Goal: Task Accomplishment & Management: Use online tool/utility

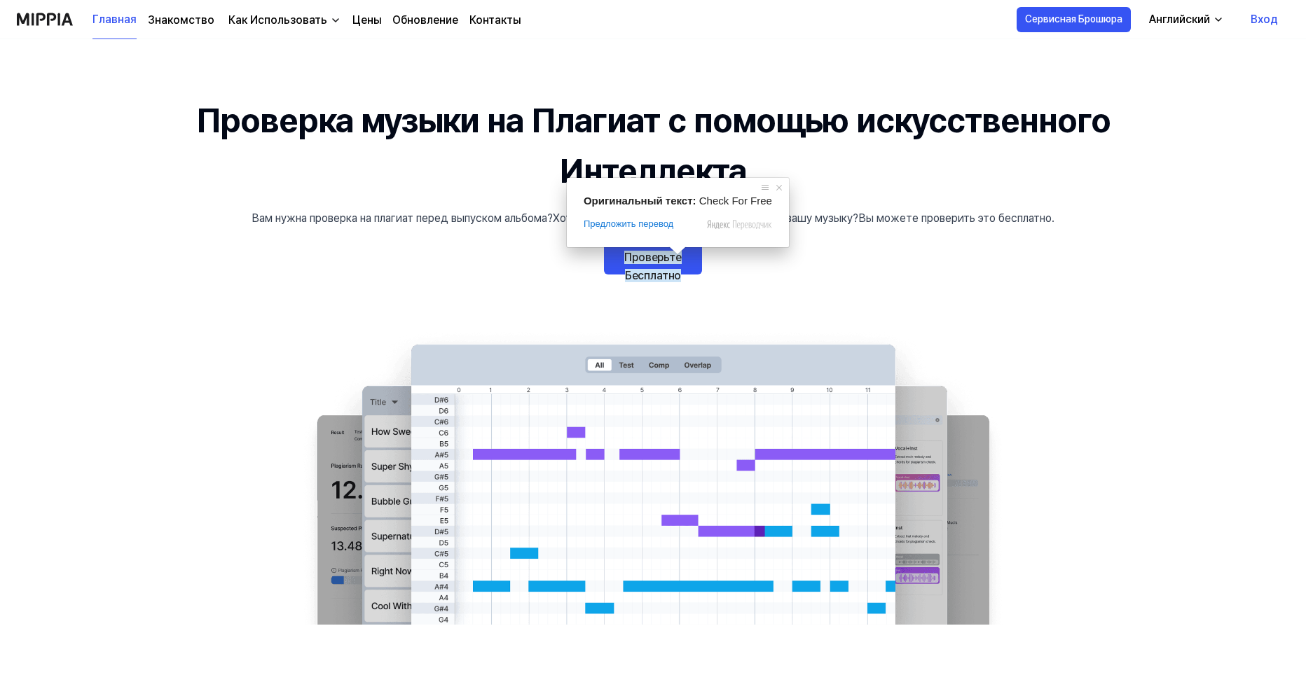
click at [680, 263] on ya-tr-span "Проверьте Бесплатно" at bounding box center [652, 267] width 57 height 32
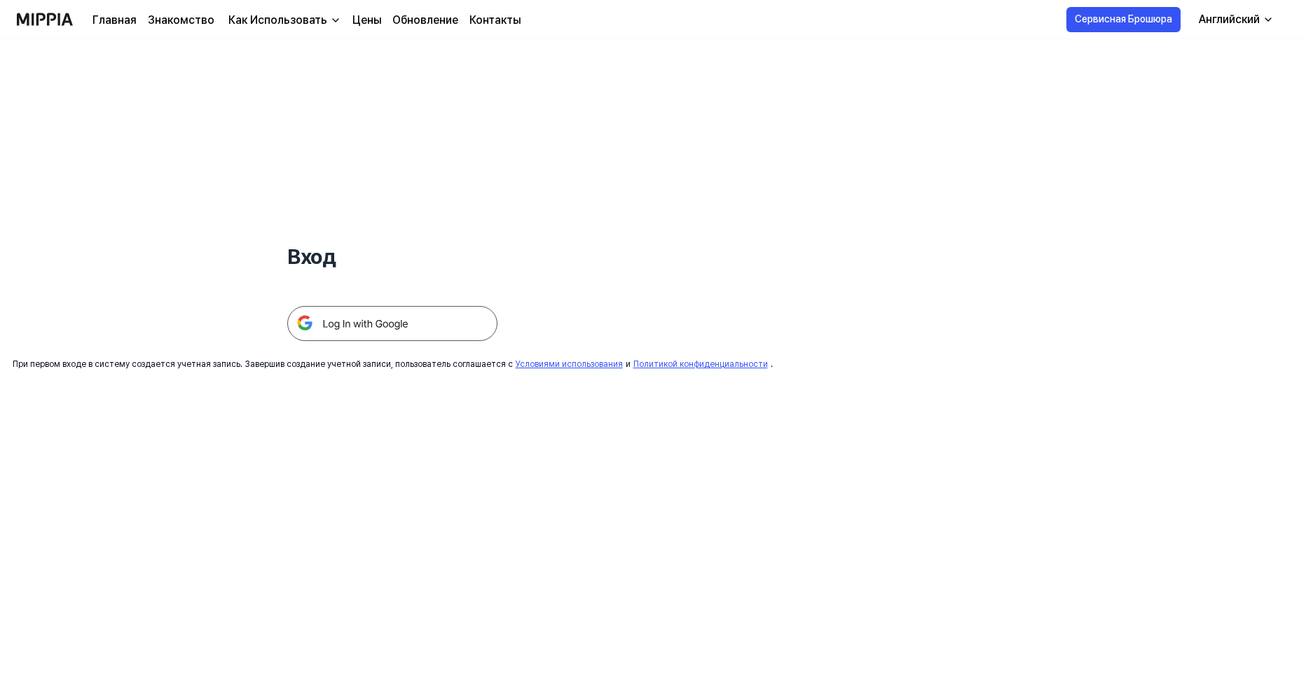
click at [432, 317] on img at bounding box center [392, 323] width 210 height 35
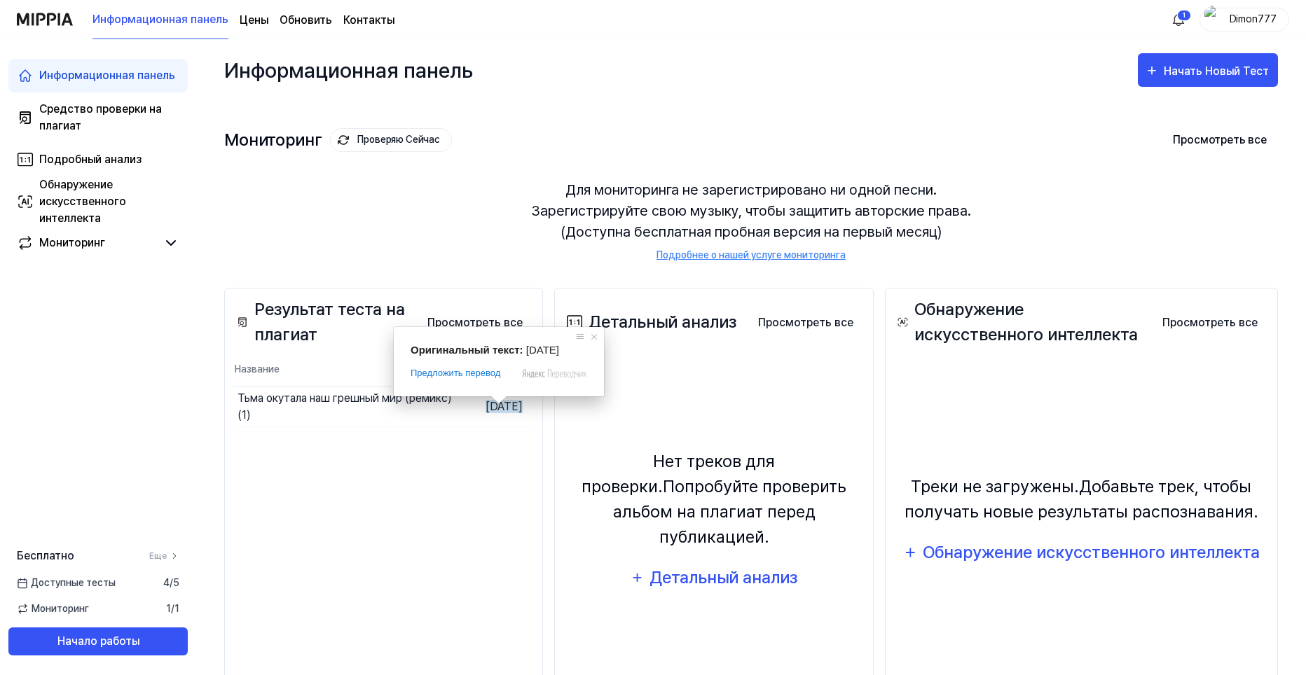
click at [322, 517] on div "Результат теста на плагиат Просмотреть все Plagiarism Test Result Название Дата…" at bounding box center [383, 512] width 319 height 448
click at [511, 371] on icon at bounding box center [510, 370] width 7 height 4
click at [511, 371] on icon at bounding box center [510, 370] width 14 height 14
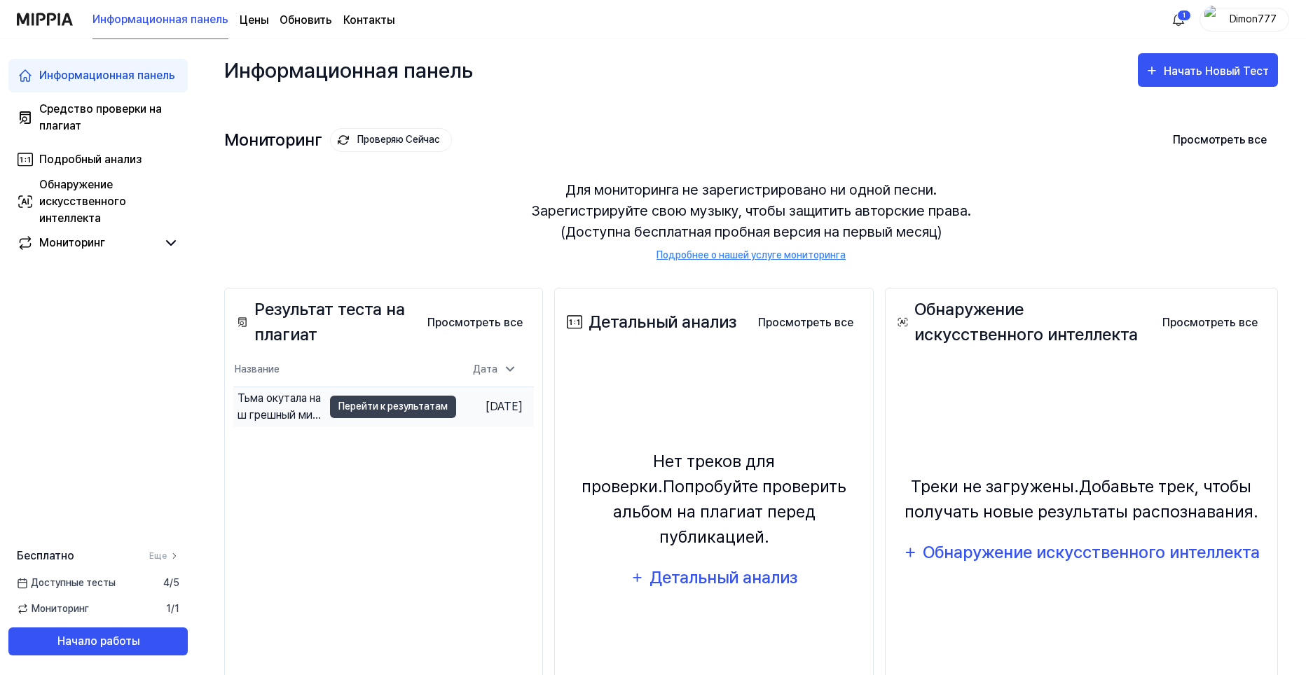
click at [241, 405] on div "Тьма окутала наш грешный мир (ремикс) (1)" at bounding box center [280, 407] width 85 height 34
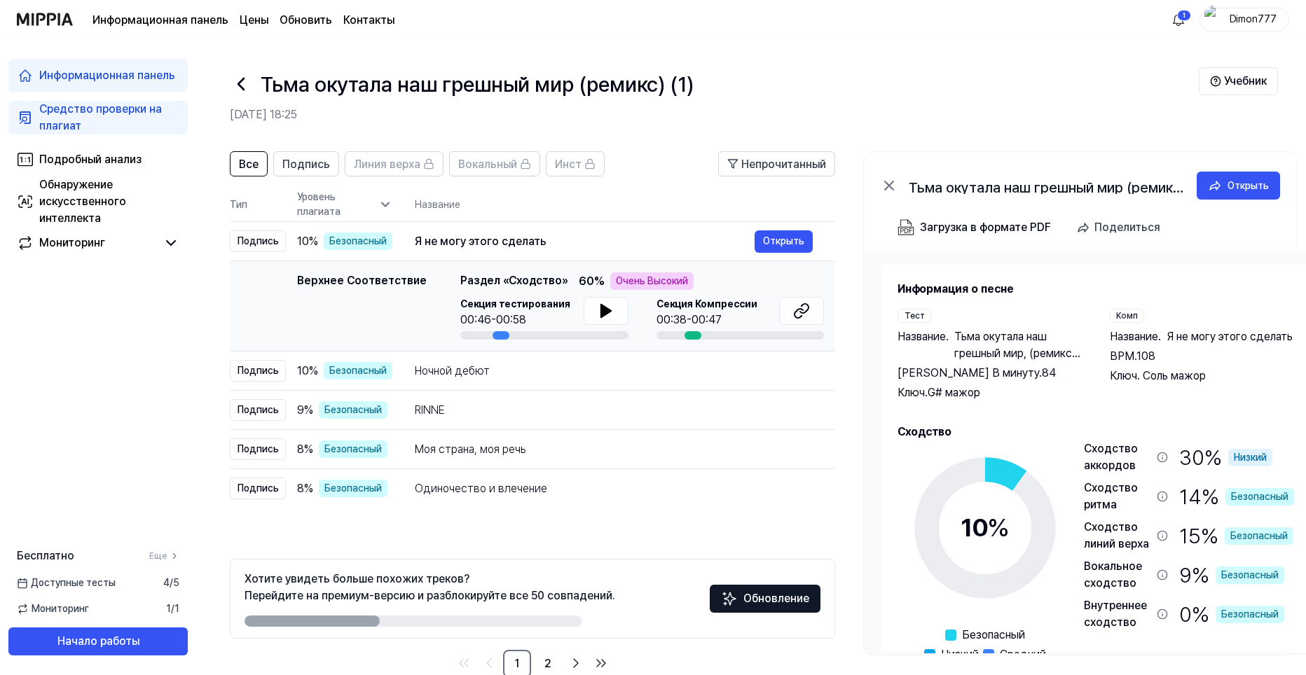
click at [891, 185] on icon at bounding box center [889, 185] width 8 height 8
click at [888, 186] on icon at bounding box center [889, 185] width 8 height 8
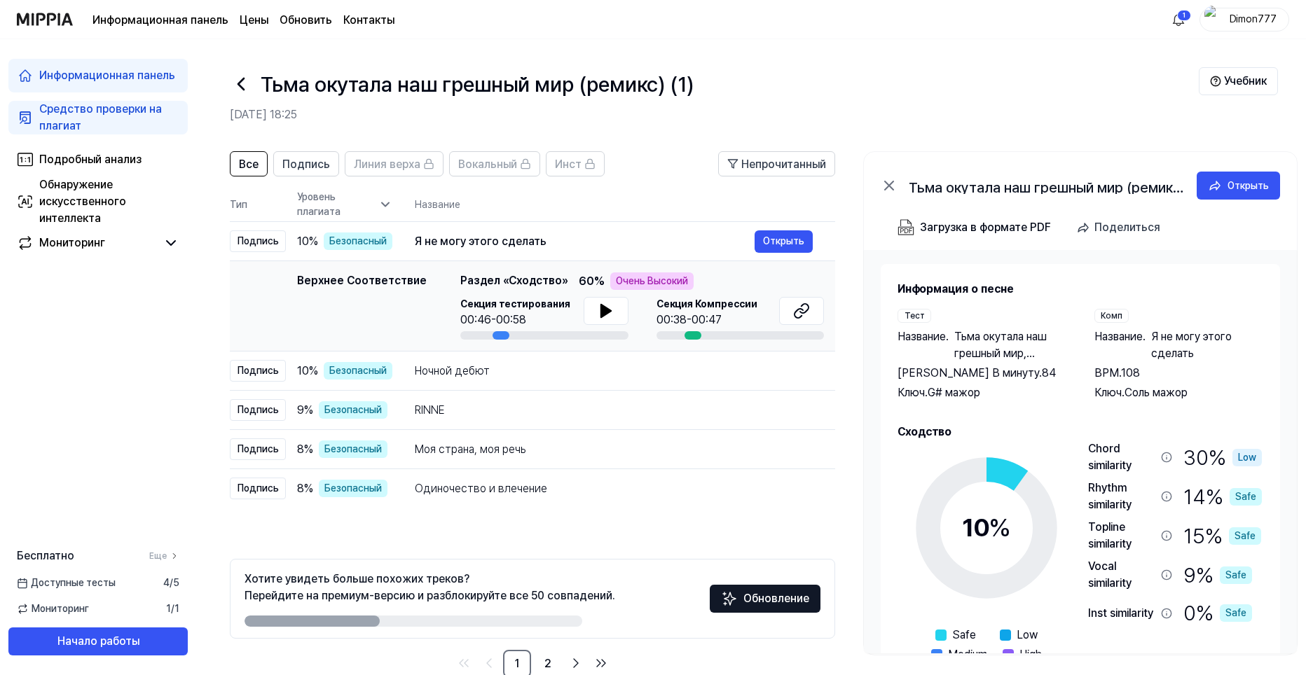
click at [888, 186] on icon at bounding box center [889, 185] width 8 height 8
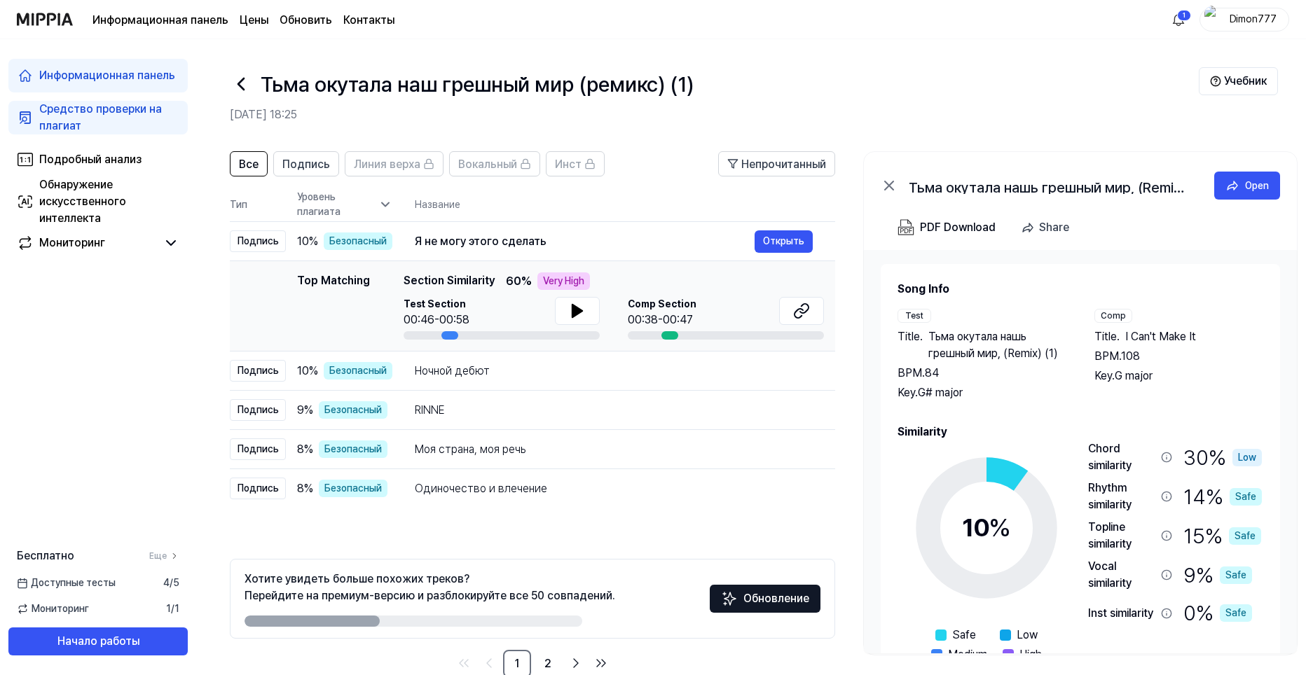
click at [888, 186] on icon at bounding box center [889, 185] width 8 height 8
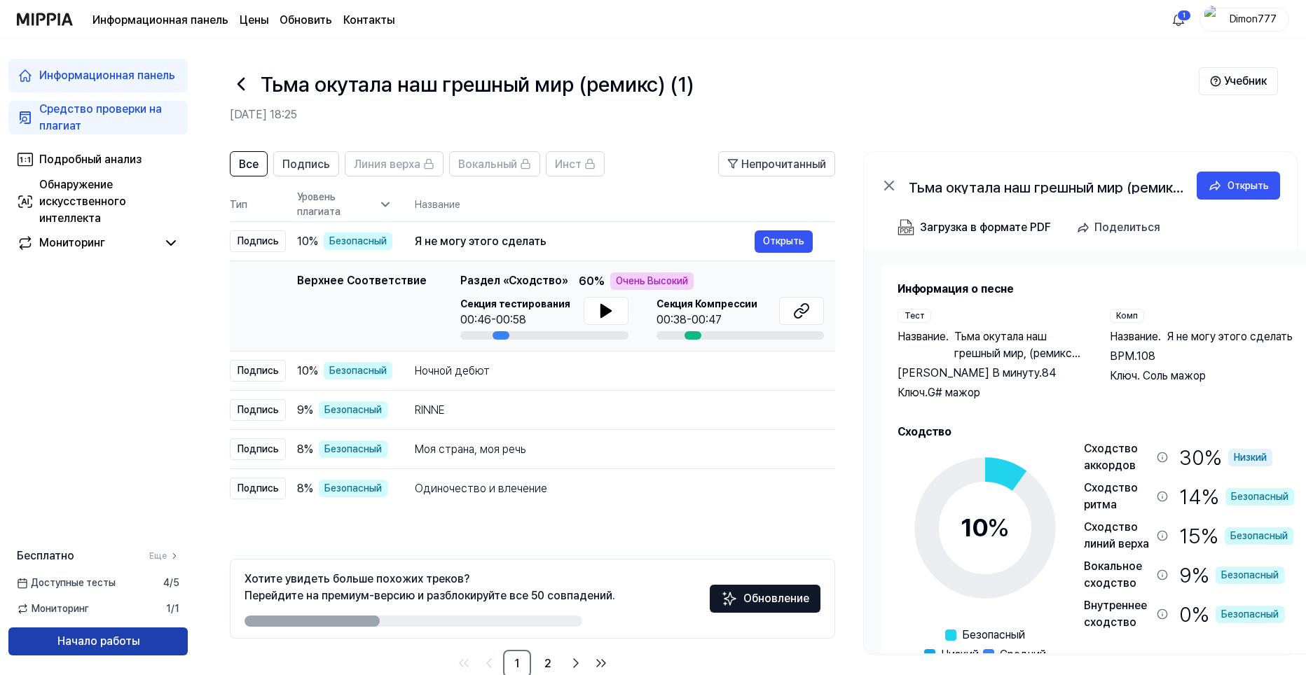
click at [128, 647] on ya-tr-span "Начало работы" at bounding box center [98, 641] width 82 height 17
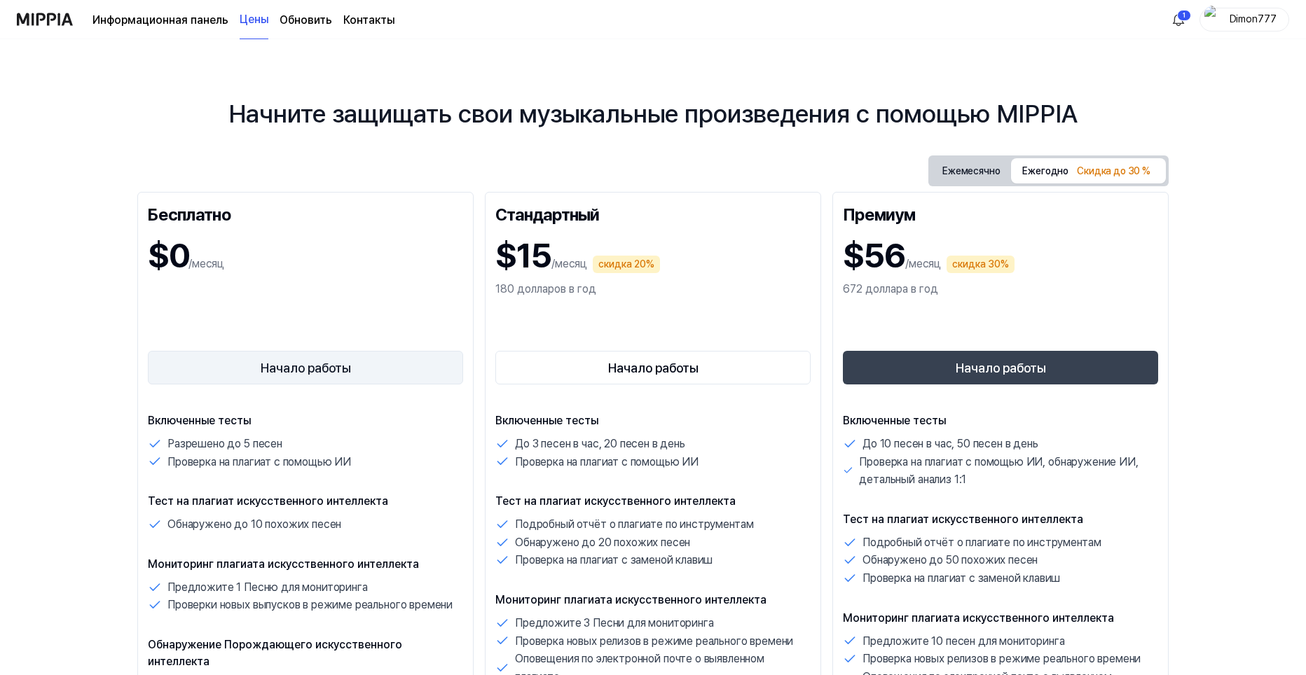
click at [334, 376] on ya-tr-span "Начало работы" at bounding box center [306, 368] width 90 height 19
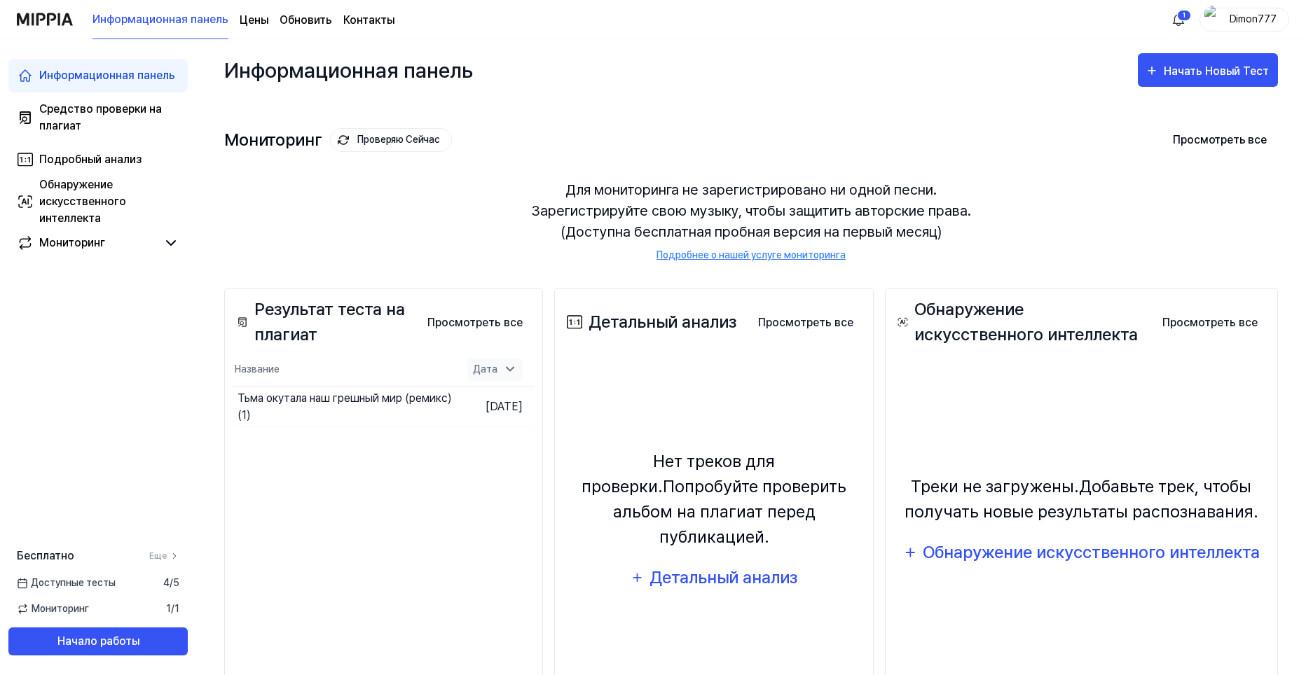
click at [509, 369] on icon at bounding box center [510, 370] width 7 height 4
click at [509, 369] on icon at bounding box center [510, 370] width 14 height 14
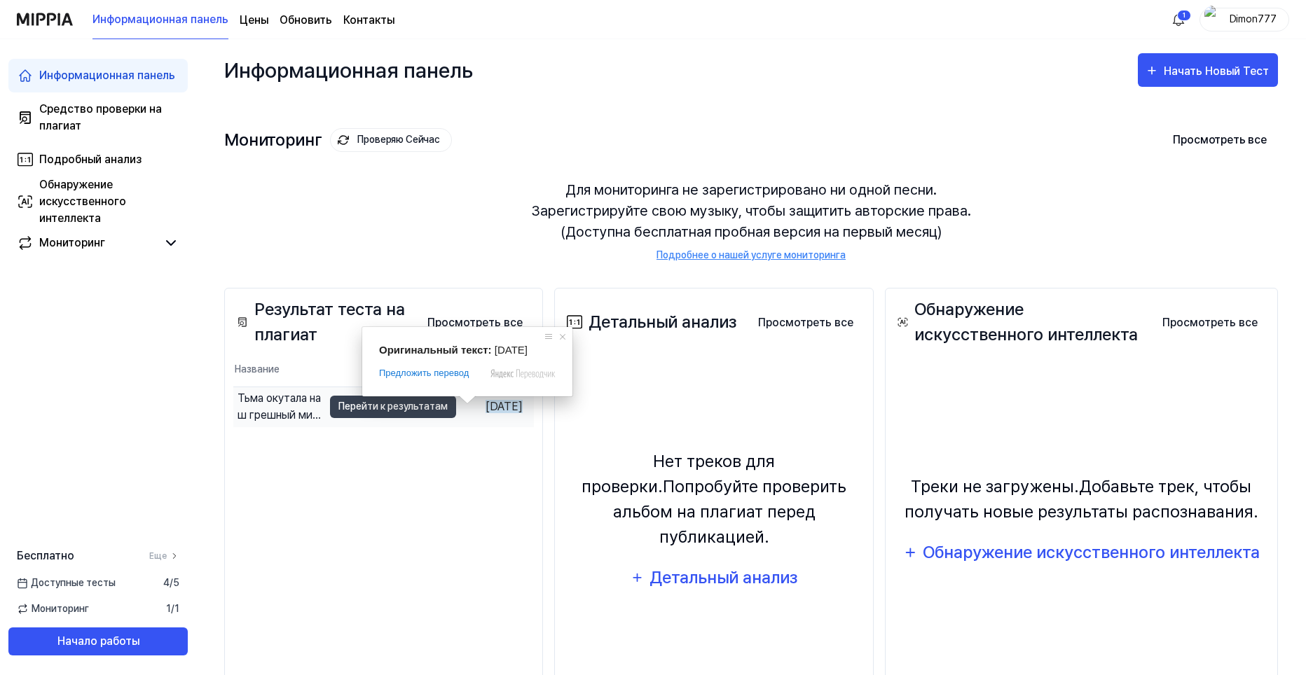
click at [486, 409] on ya-tr-span "[DATE]" at bounding box center [504, 406] width 37 height 13
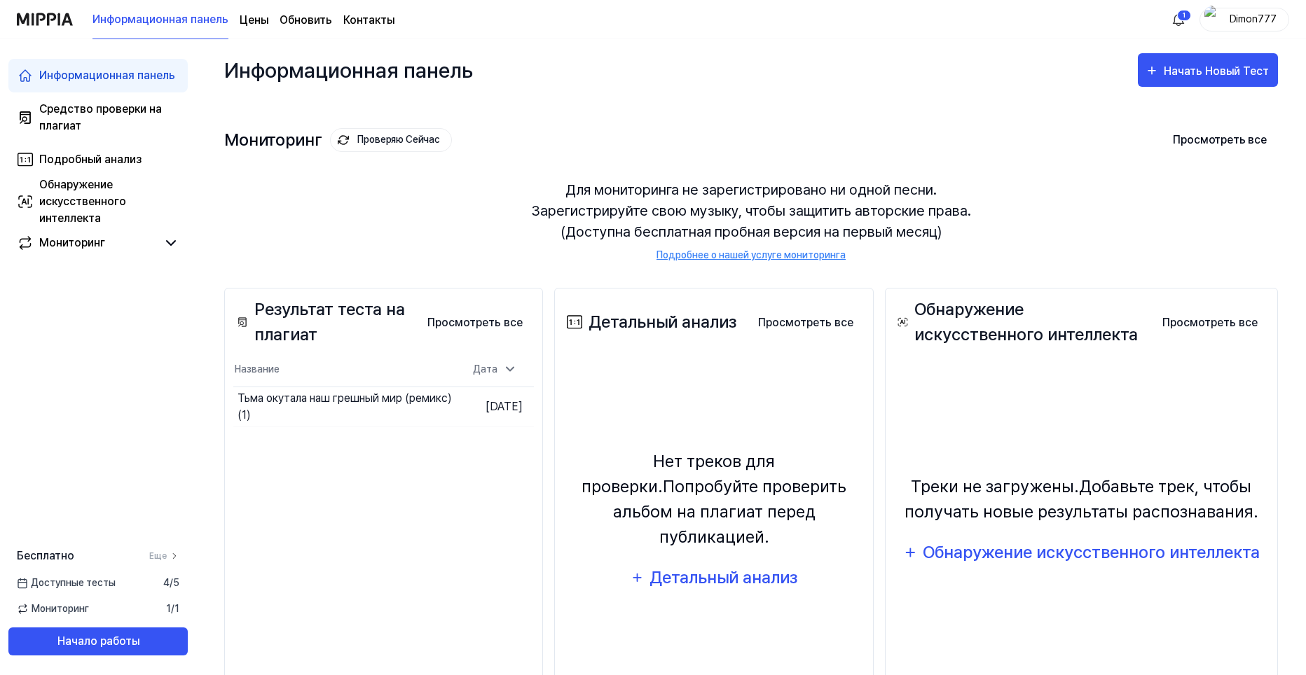
click at [408, 492] on div "Результат теста на плагиат Просмотреть все Plagiarism Test Result Название Дата…" at bounding box center [383, 512] width 319 height 448
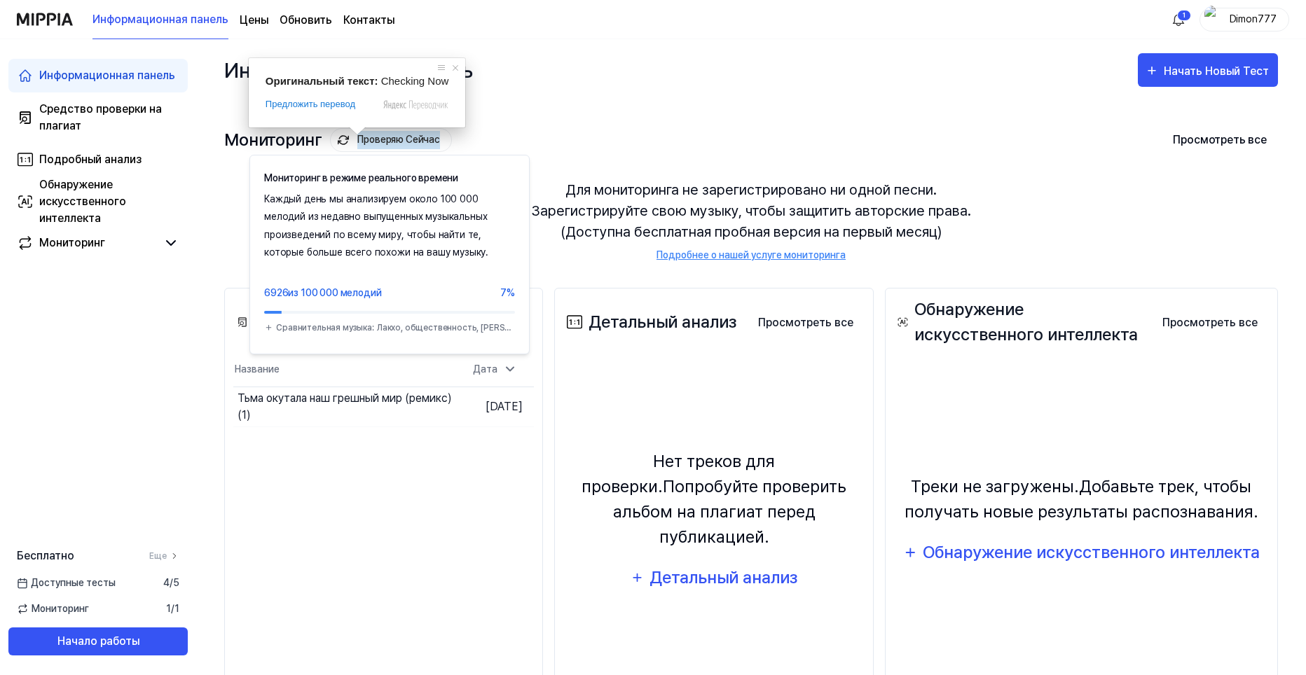
click at [373, 140] on ya-tr-span "Проверяю Сейчас" at bounding box center [398, 140] width 83 height 18
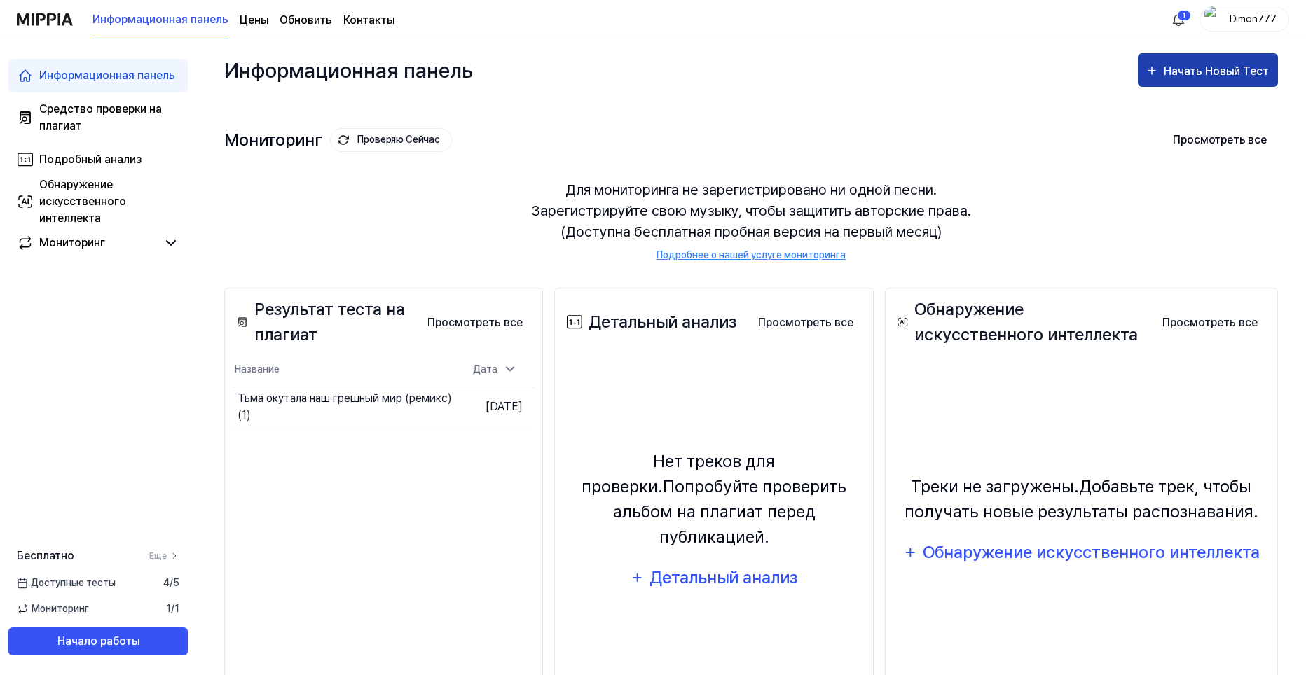
click at [1178, 77] on ya-tr-span "Начать Новый Тест" at bounding box center [1216, 70] width 105 height 13
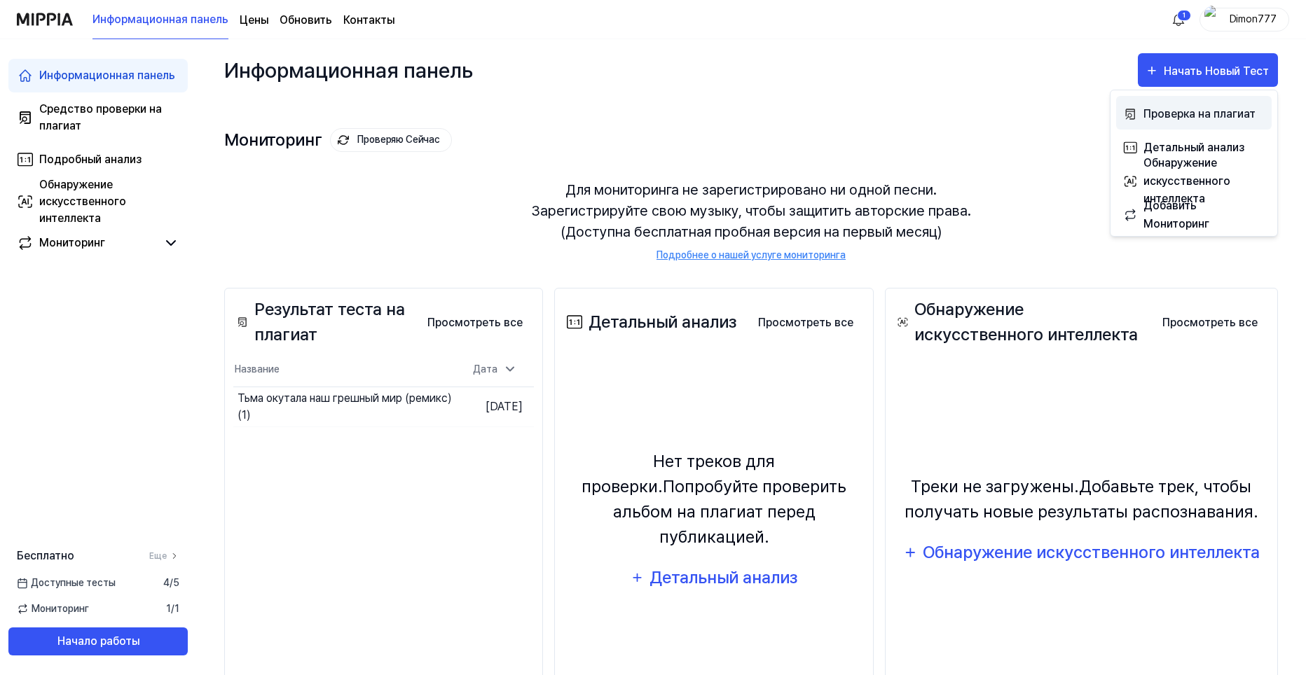
click at [1182, 114] on body "Информационная панель Цены Обновить Контакты 1 Dimon777 Информационная панель С…" at bounding box center [653, 337] width 1306 height 675
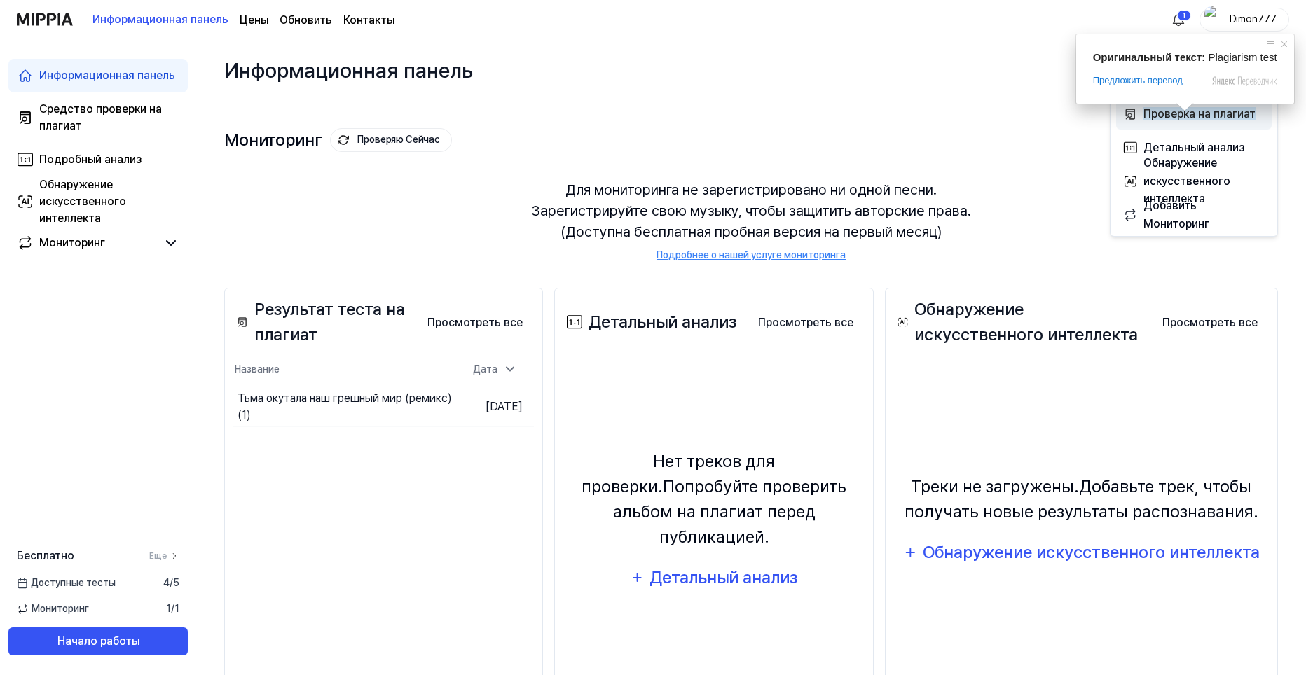
click at [1226, 115] on ya-tr-span "Проверка на плагиат" at bounding box center [1199, 113] width 112 height 13
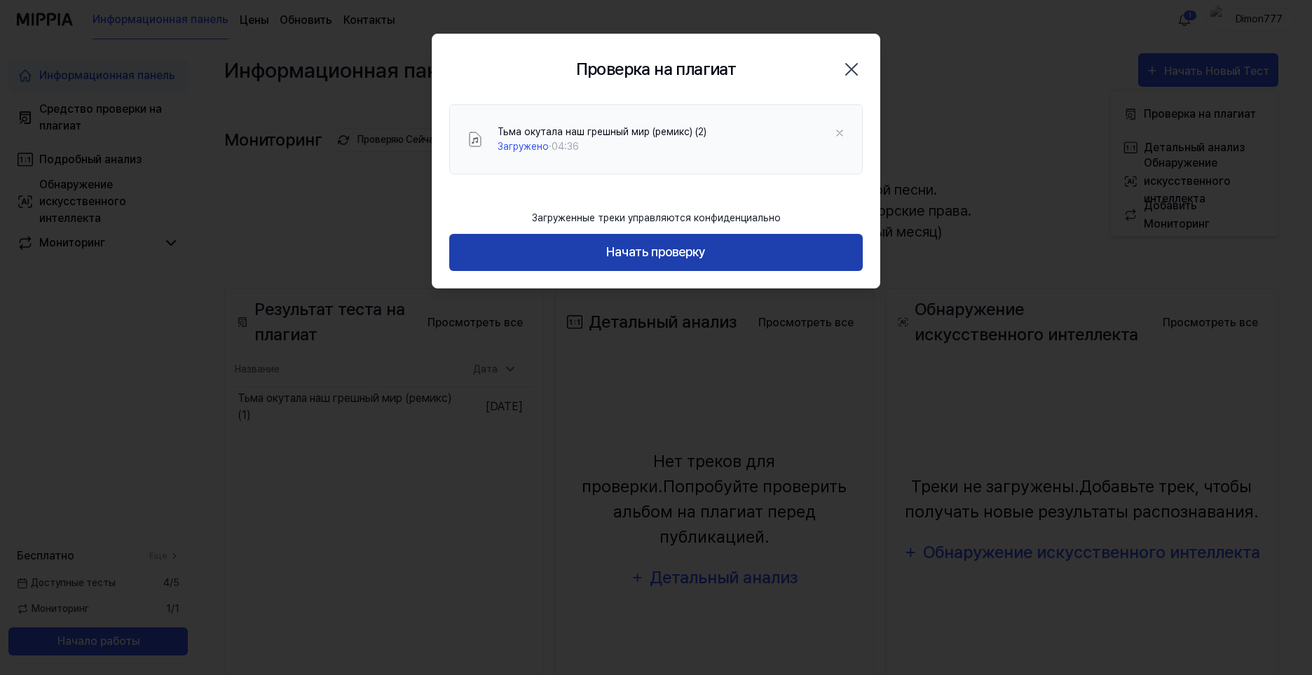
click at [654, 247] on ya-tr-span "Начать проверку" at bounding box center [655, 252] width 99 height 20
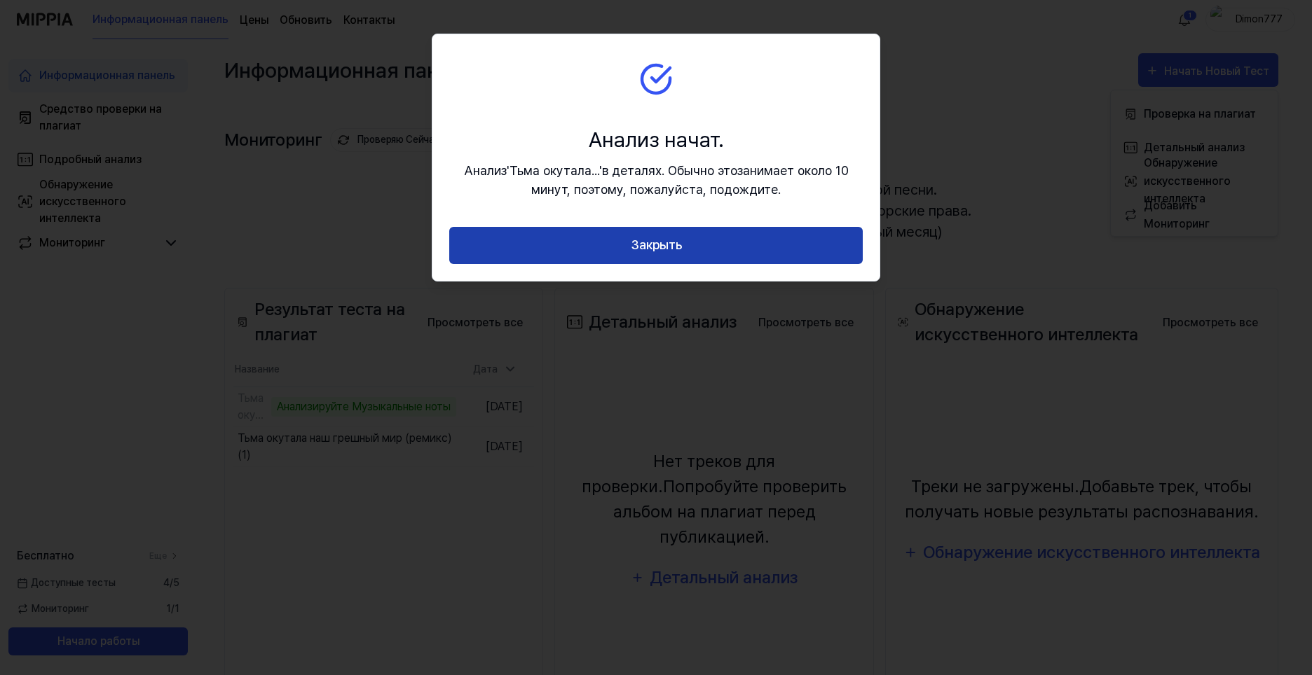
click at [695, 248] on button "Закрыть" at bounding box center [655, 245] width 413 height 37
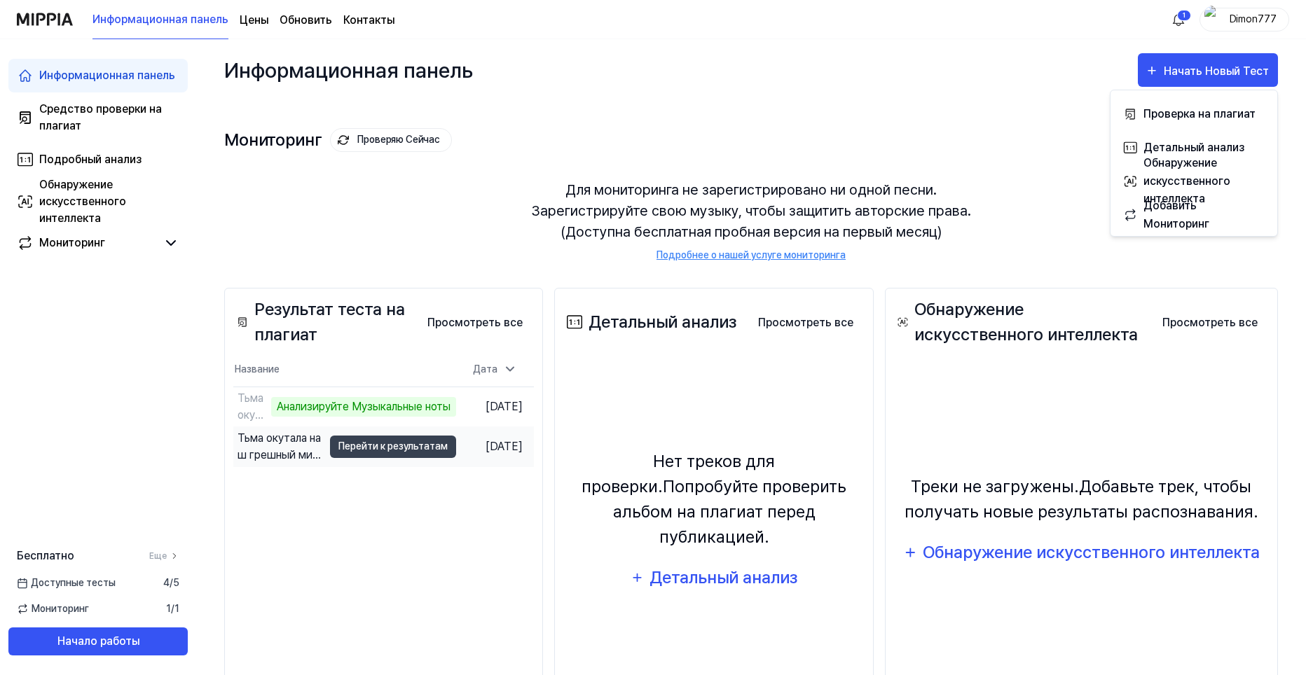
click at [534, 448] on td "[DATE]" at bounding box center [495, 447] width 78 height 40
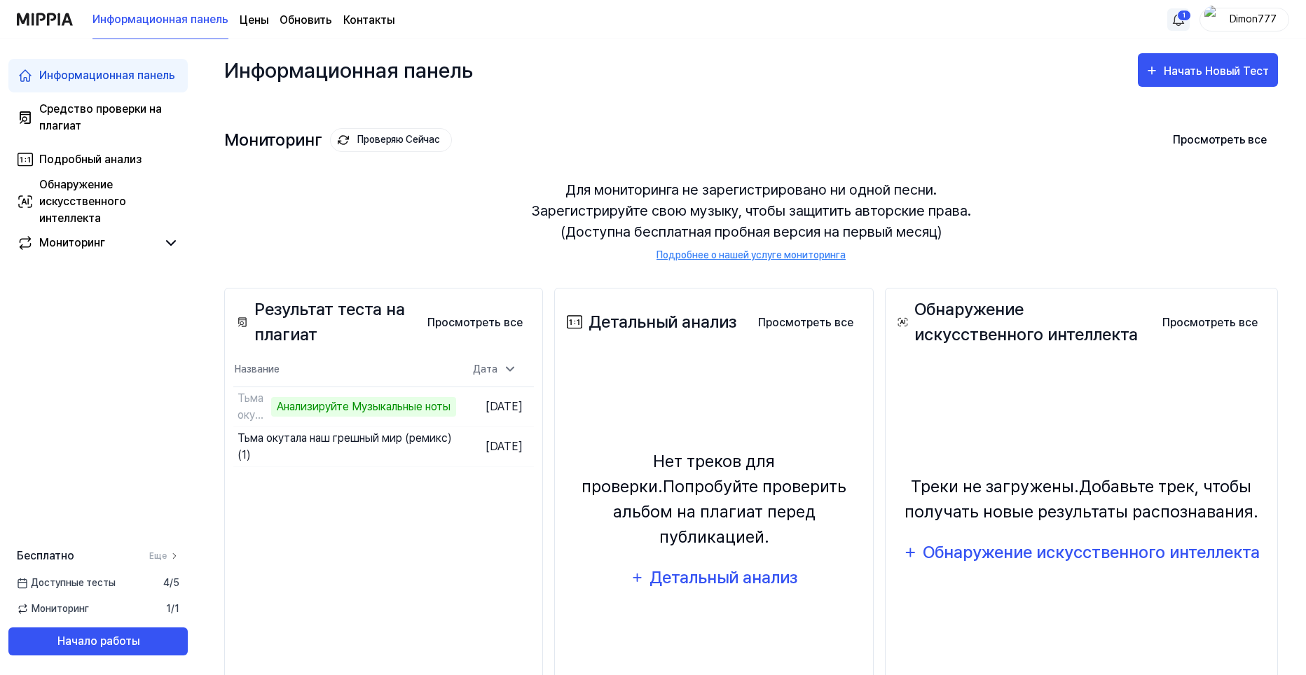
click at [1173, 18] on html "Информационная панель Цены Обновить Контакты 1 Dimon777 Информационная панель С…" at bounding box center [653, 337] width 1306 height 675
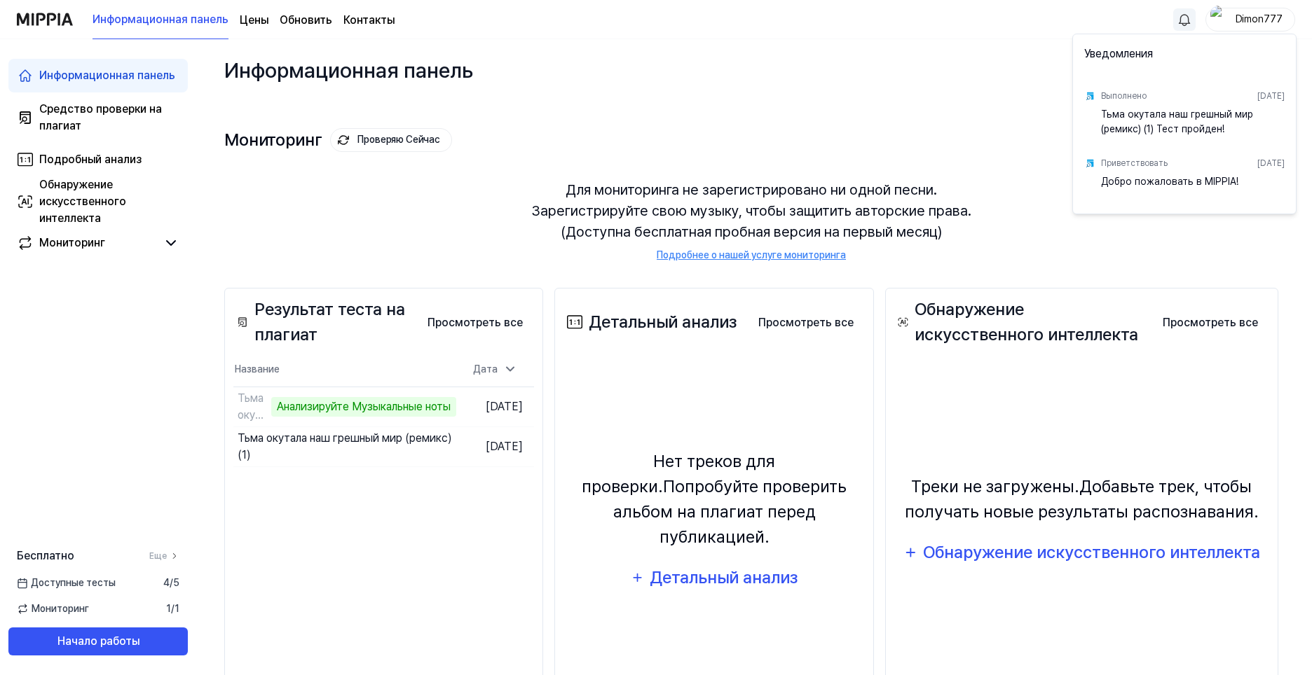
click at [1181, 18] on html "Информационная панель Цены Обновить Контакты Dimon777 Информационная панель Сре…" at bounding box center [656, 337] width 1312 height 675
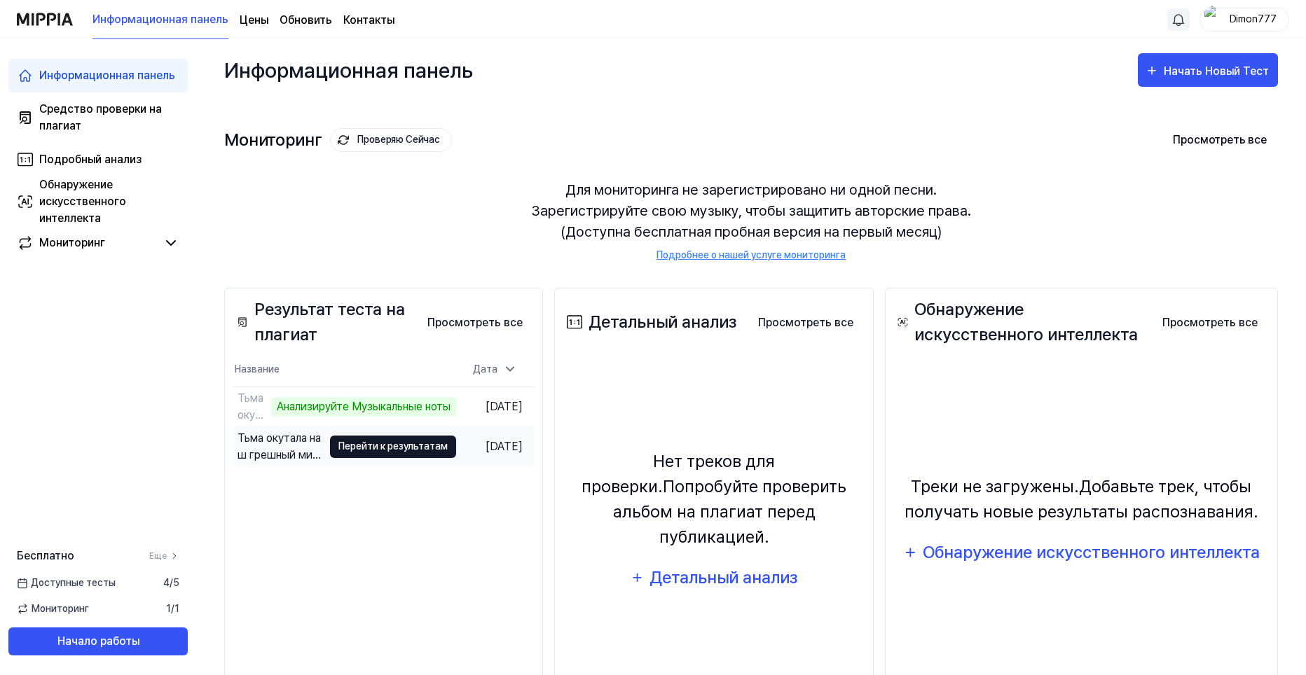
click at [407, 452] on ya-tr-span "Перейти к результатам" at bounding box center [392, 446] width 109 height 15
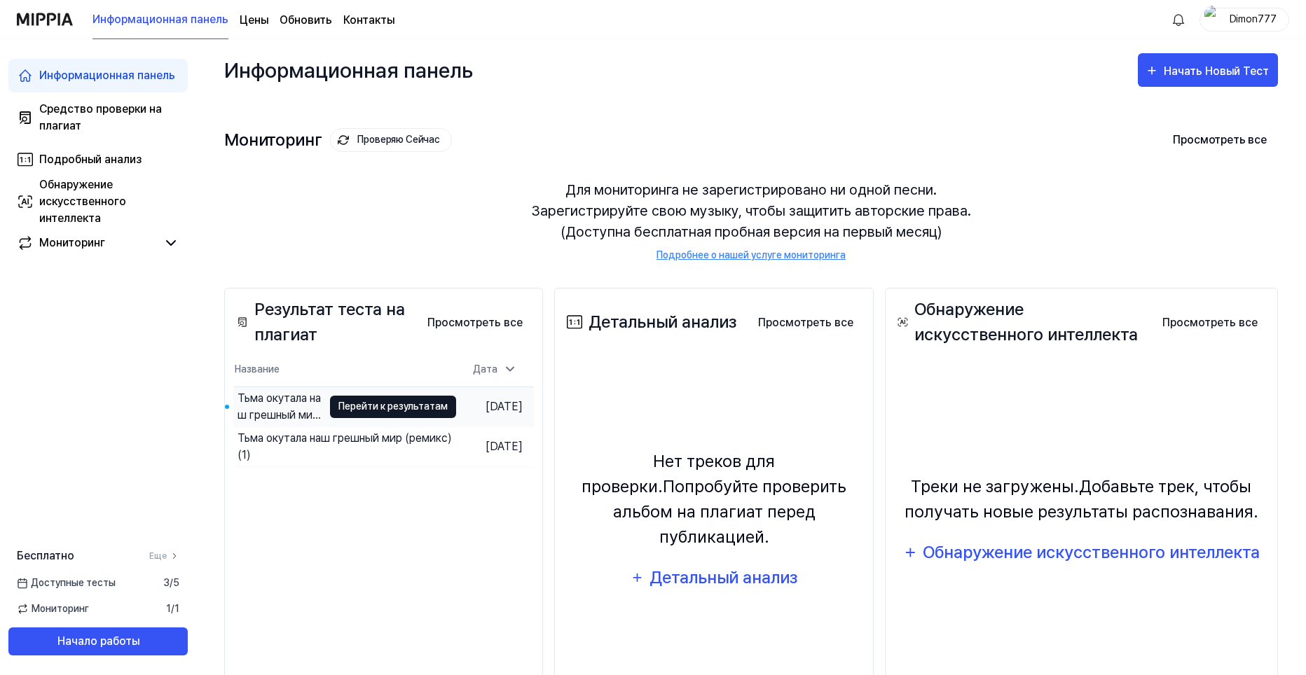
click at [367, 400] on body "Информационная панель Цены Обновить Контакты Dimon777 Информационная панель Сре…" at bounding box center [653, 337] width 1306 height 675
click at [370, 415] on button "Перейти к результатам" at bounding box center [393, 407] width 126 height 22
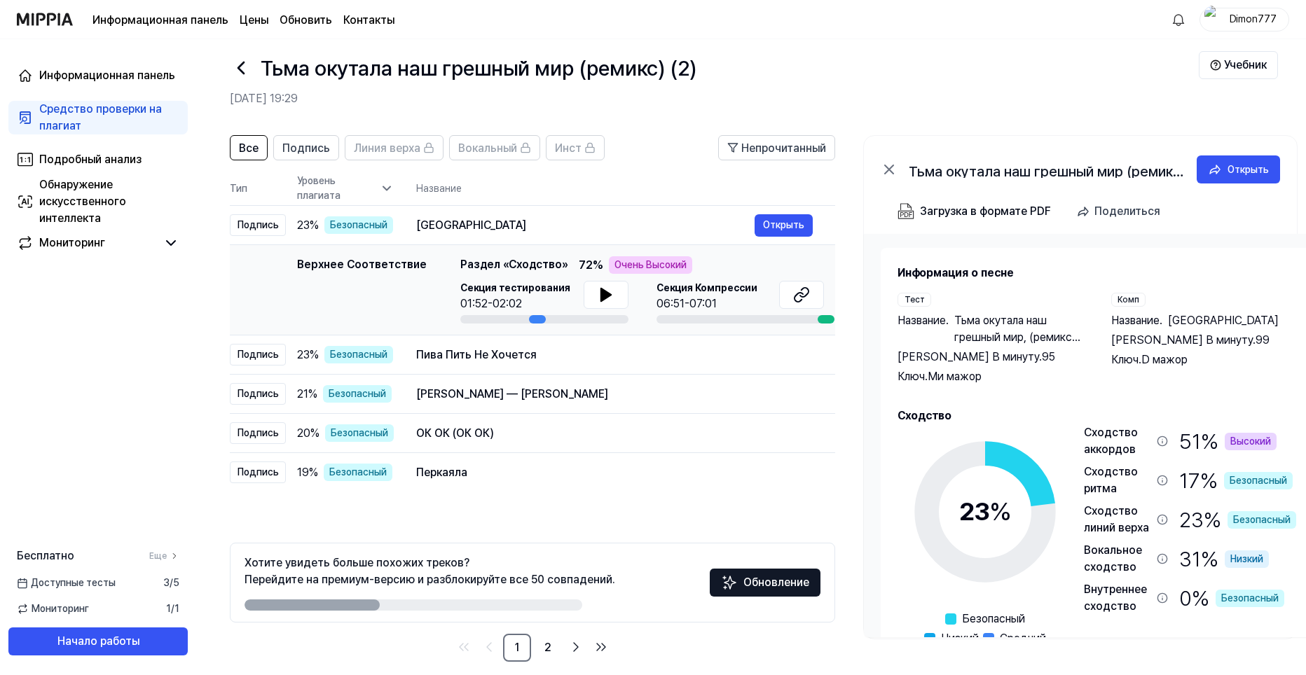
scroll to position [31, 0]
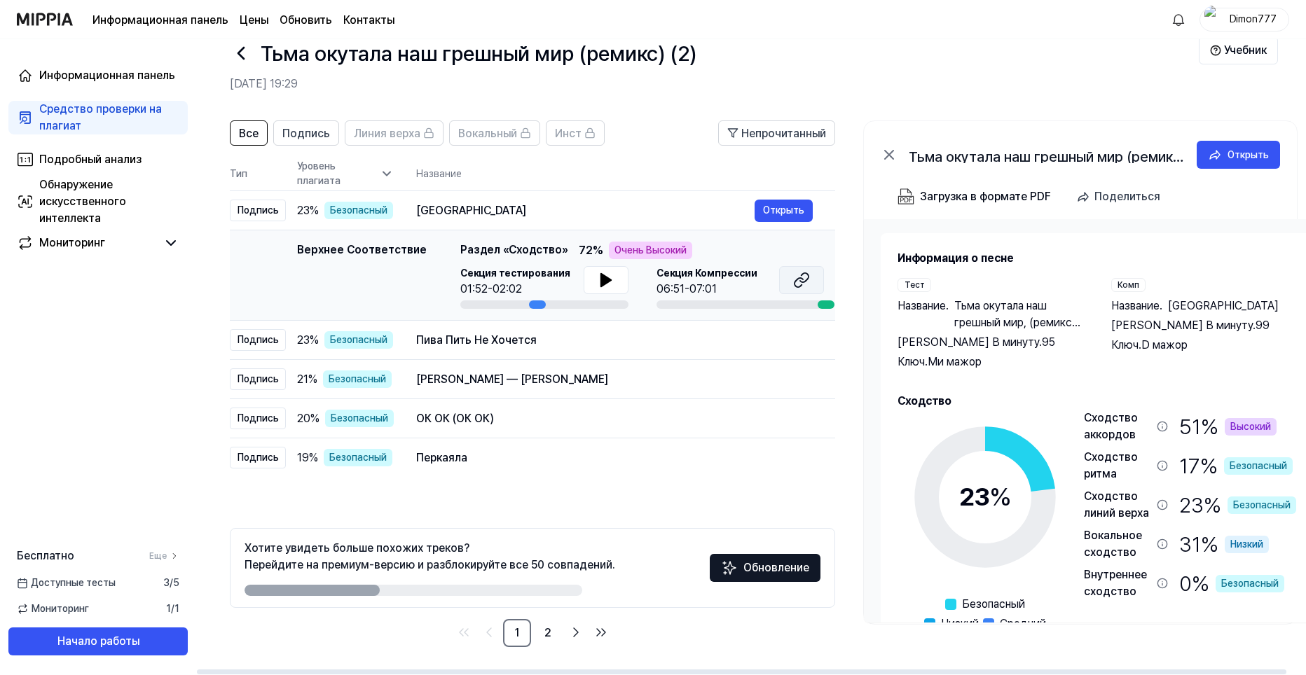
click at [802, 282] on icon at bounding box center [804, 277] width 8 height 9
click at [317, 132] on ya-tr-span "Подпись" at bounding box center [306, 133] width 48 height 13
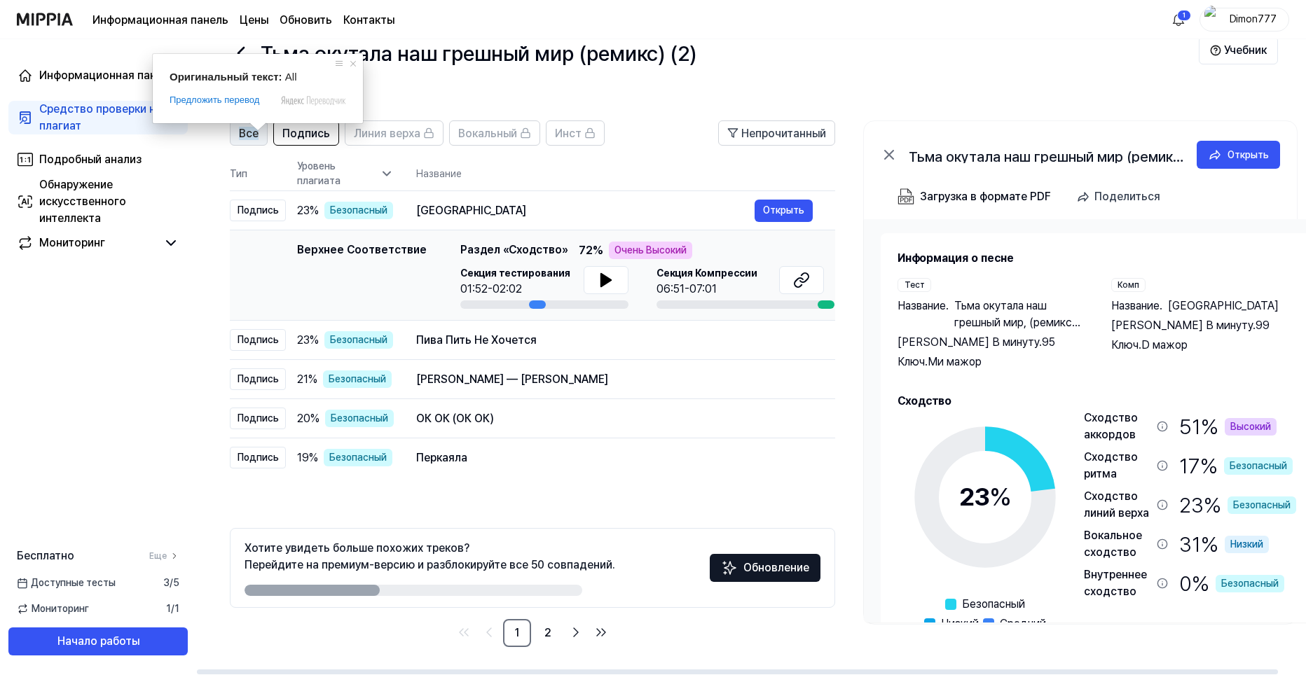
click at [249, 135] on ya-tr-span "Все" at bounding box center [249, 133] width 20 height 13
click at [384, 172] on icon at bounding box center [387, 174] width 14 height 14
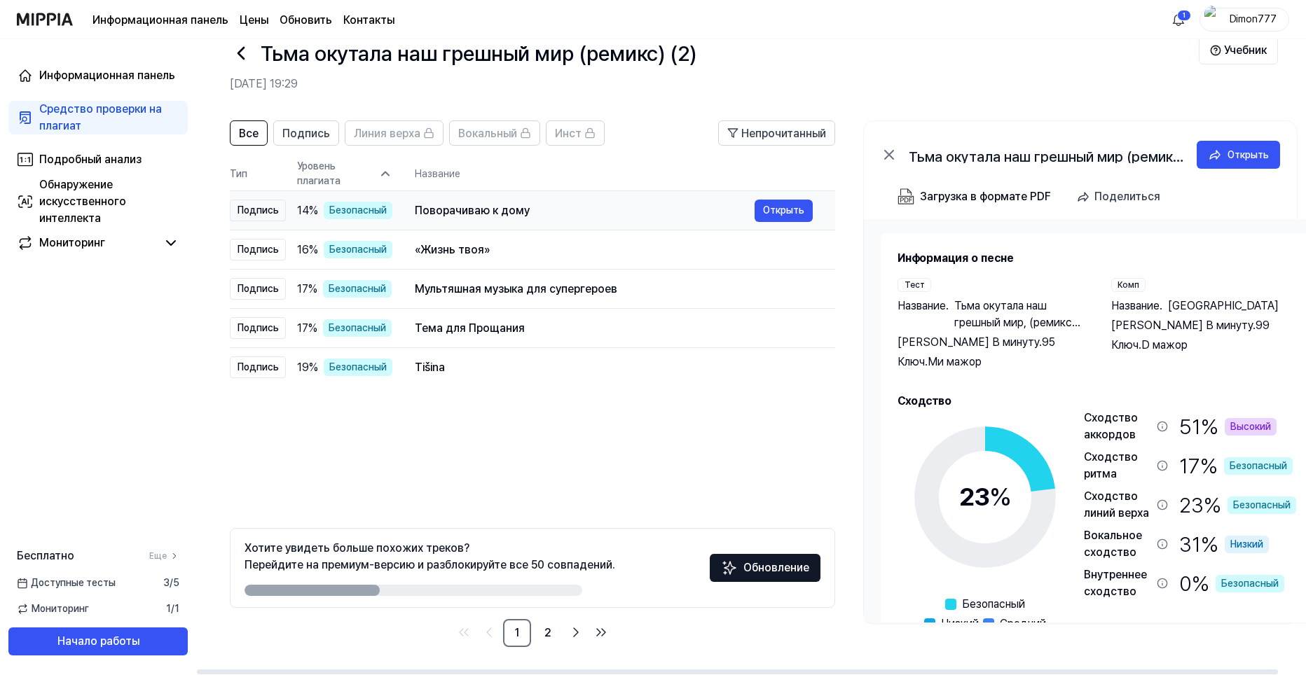
click at [469, 212] on ya-tr-span "Поворачиваю к дому" at bounding box center [472, 210] width 115 height 13
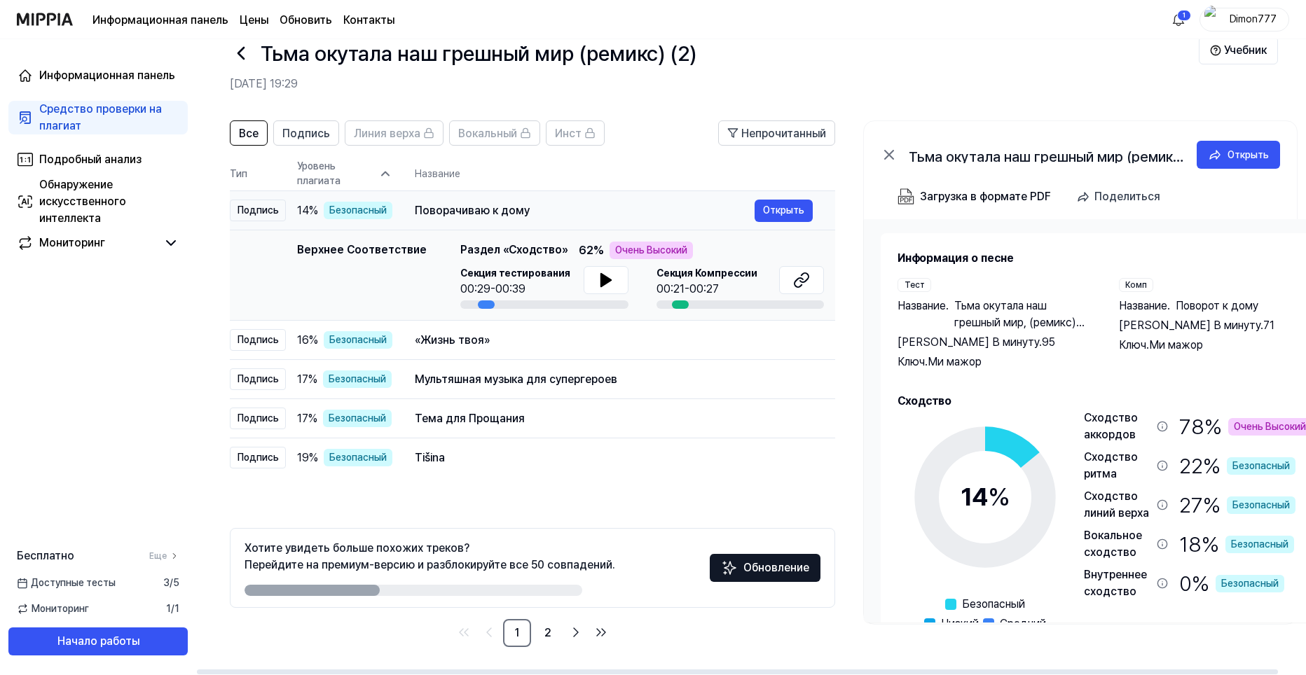
click at [472, 213] on ya-tr-span "Поворачиваю к дому" at bounding box center [472, 210] width 115 height 13
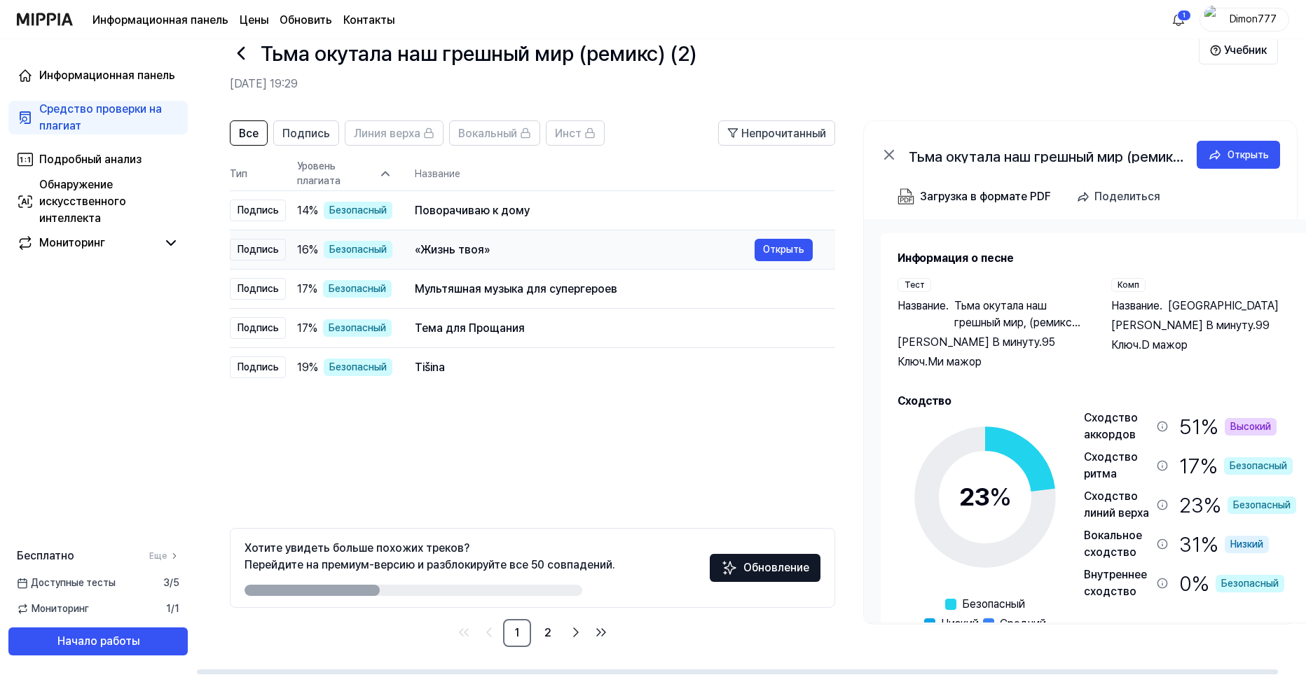
click at [478, 249] on ya-tr-span "«Жизнь твоя»" at bounding box center [452, 249] width 75 height 13
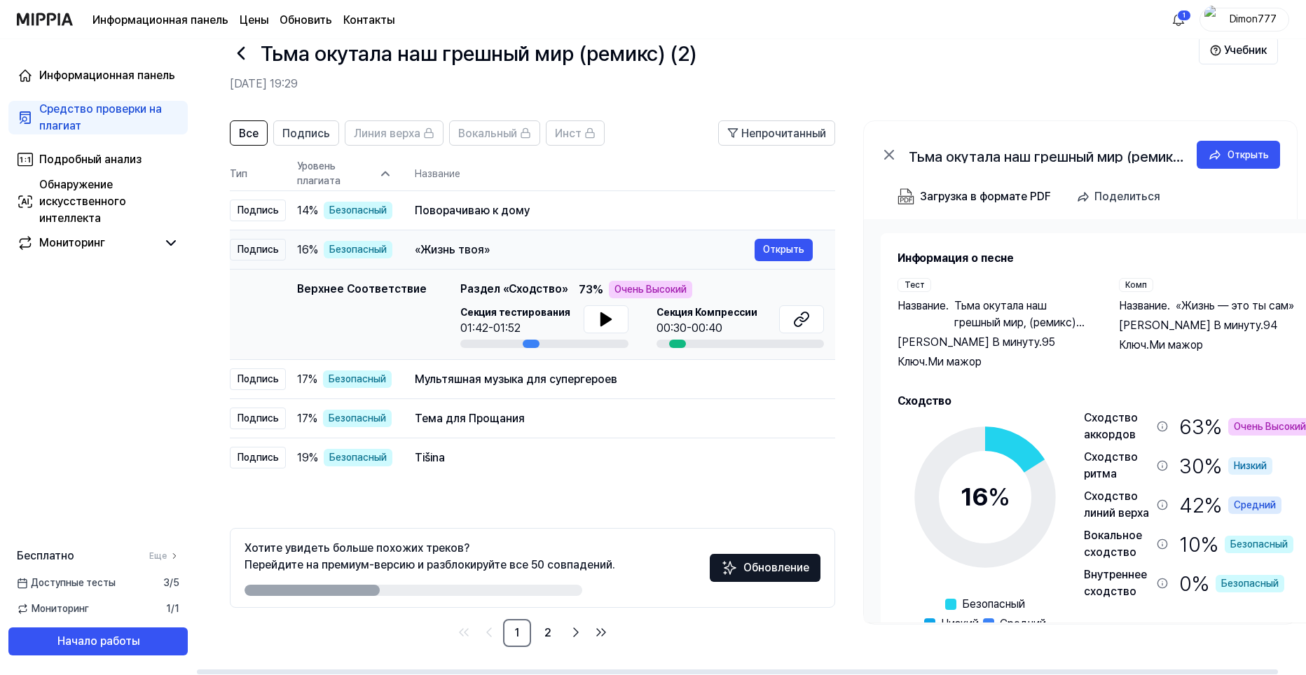
click at [478, 252] on ya-tr-span "«Жизнь твоя»" at bounding box center [452, 249] width 75 height 13
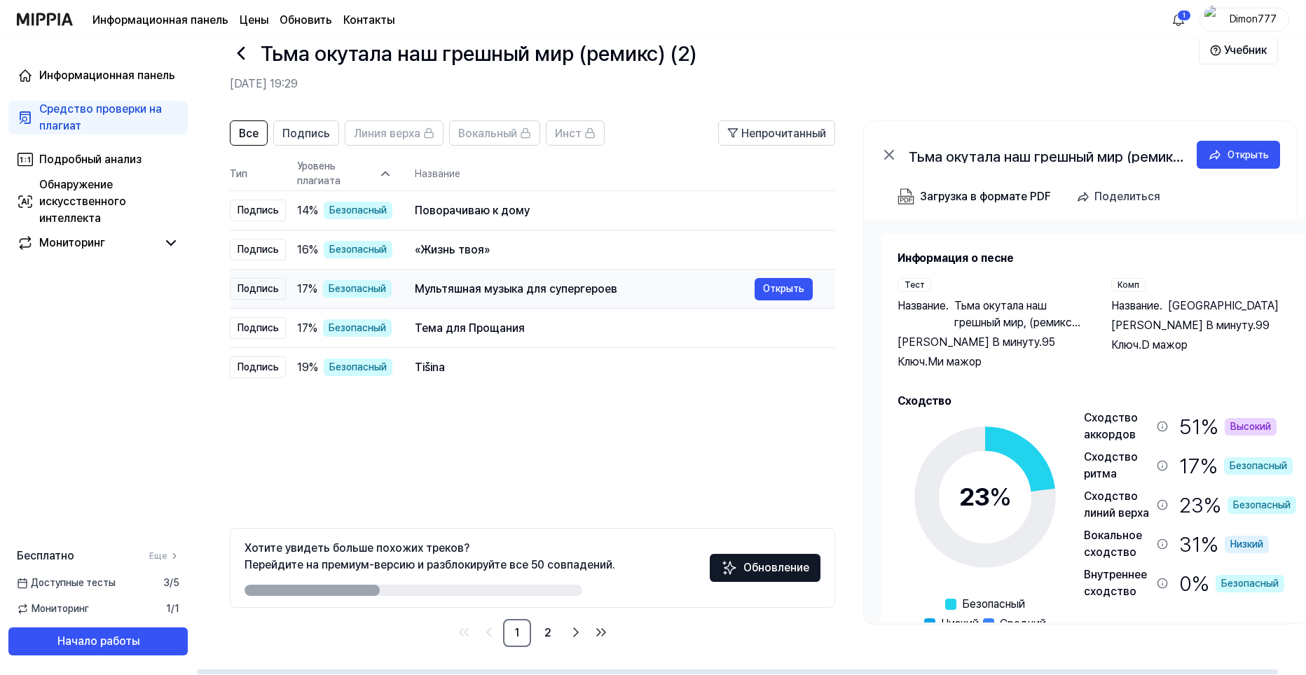
click at [488, 289] on ya-tr-span "Мультяшная музыка для супергероев" at bounding box center [516, 288] width 202 height 13
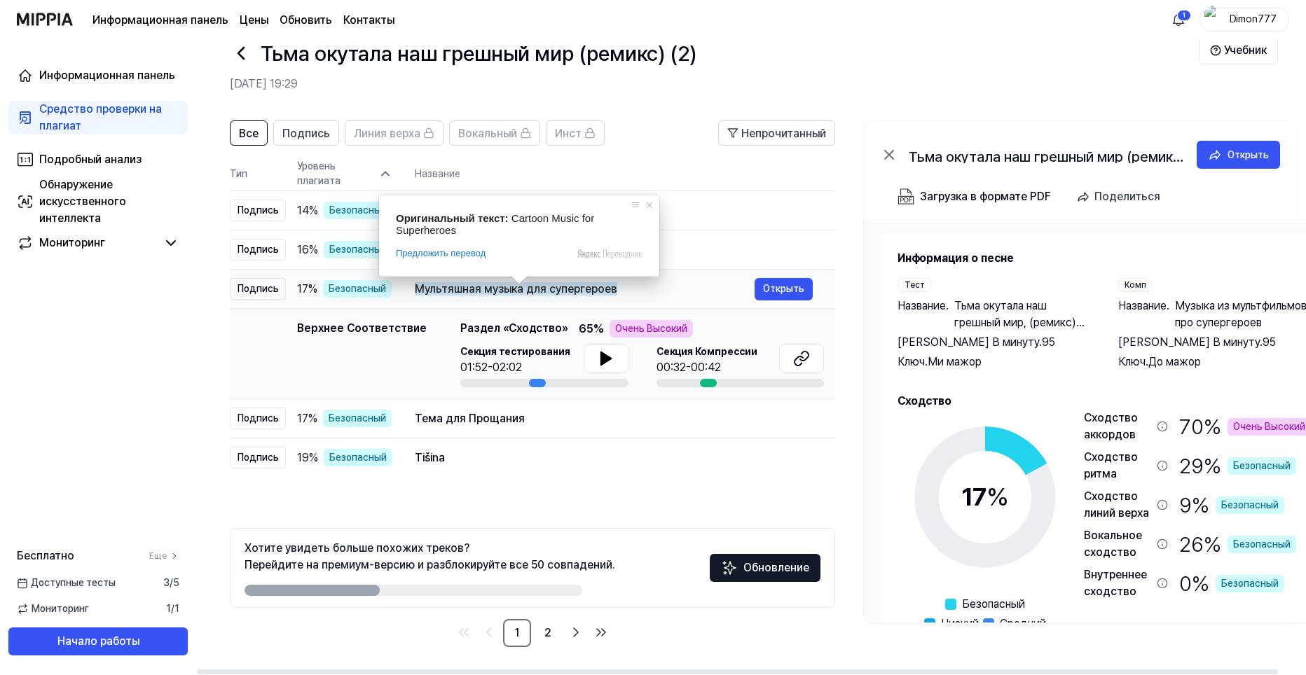
click at [493, 294] on ya-tr-span "Мультяшная музыка для супергероев" at bounding box center [516, 288] width 202 height 13
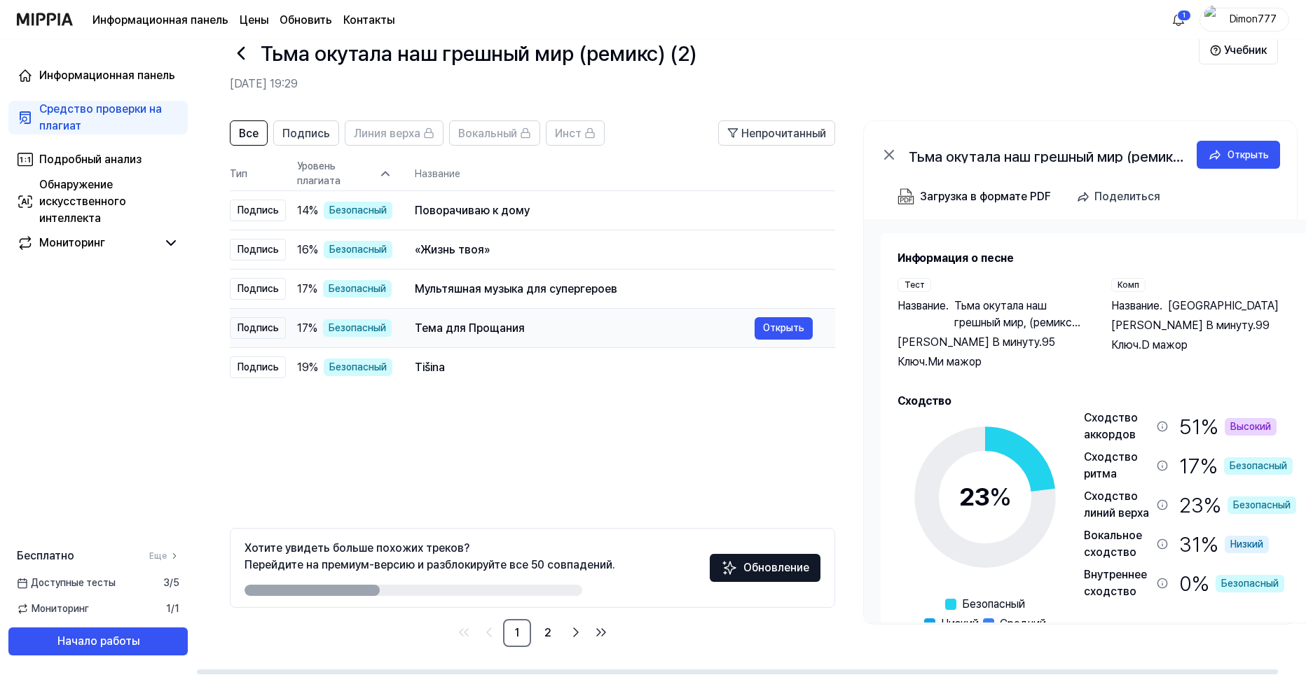
click at [493, 329] on ya-tr-span "Тема для Прощания" at bounding box center [470, 328] width 110 height 13
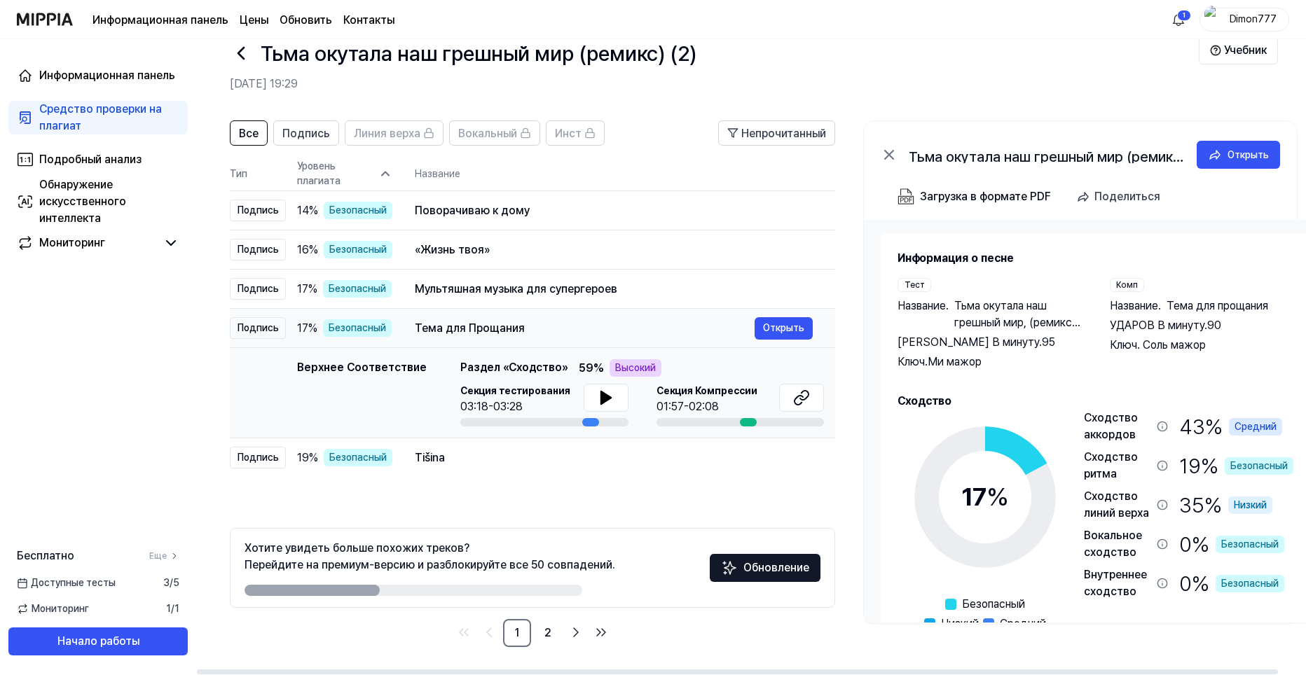
click at [488, 329] on ya-tr-span "Тема для Прощания" at bounding box center [470, 328] width 110 height 13
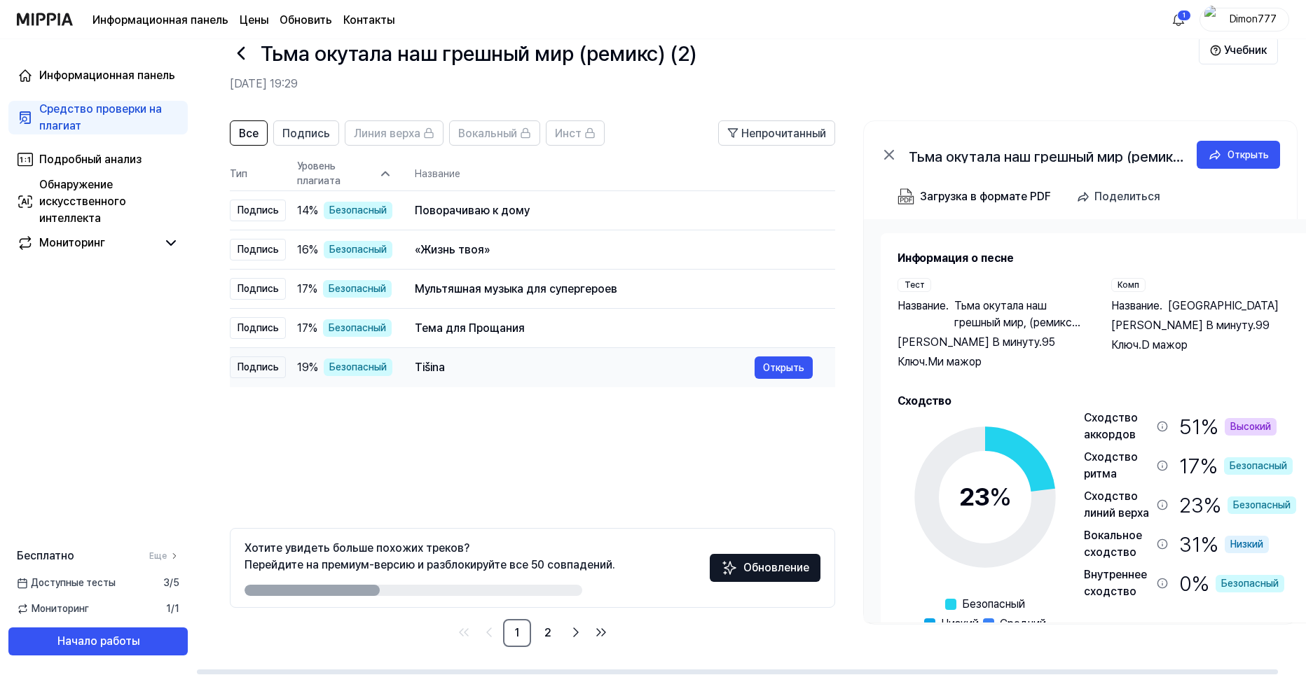
click at [441, 376] on div "Tišina" at bounding box center [585, 367] width 340 height 17
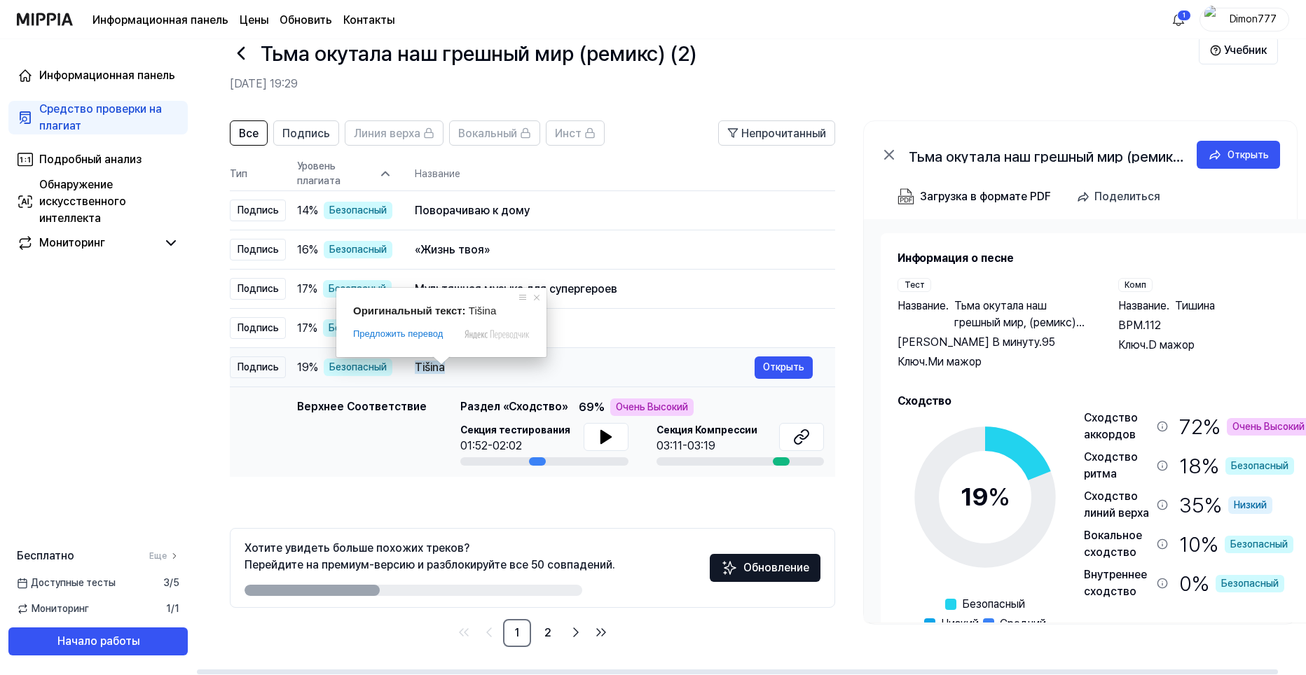
click at [441, 365] on span at bounding box center [441, 361] width 18 height 8
click at [422, 369] on ya-tr-span "Tišina" at bounding box center [430, 367] width 30 height 13
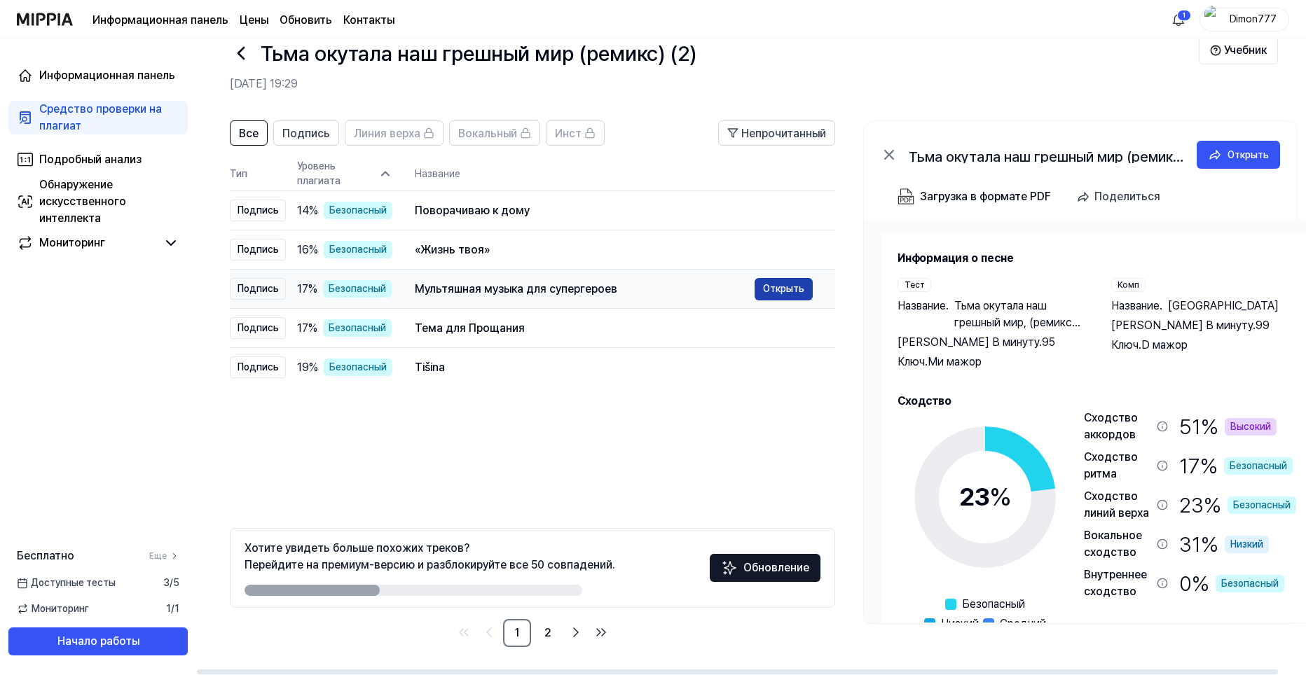
click at [769, 292] on ya-tr-span "Открыть" at bounding box center [783, 288] width 41 height 15
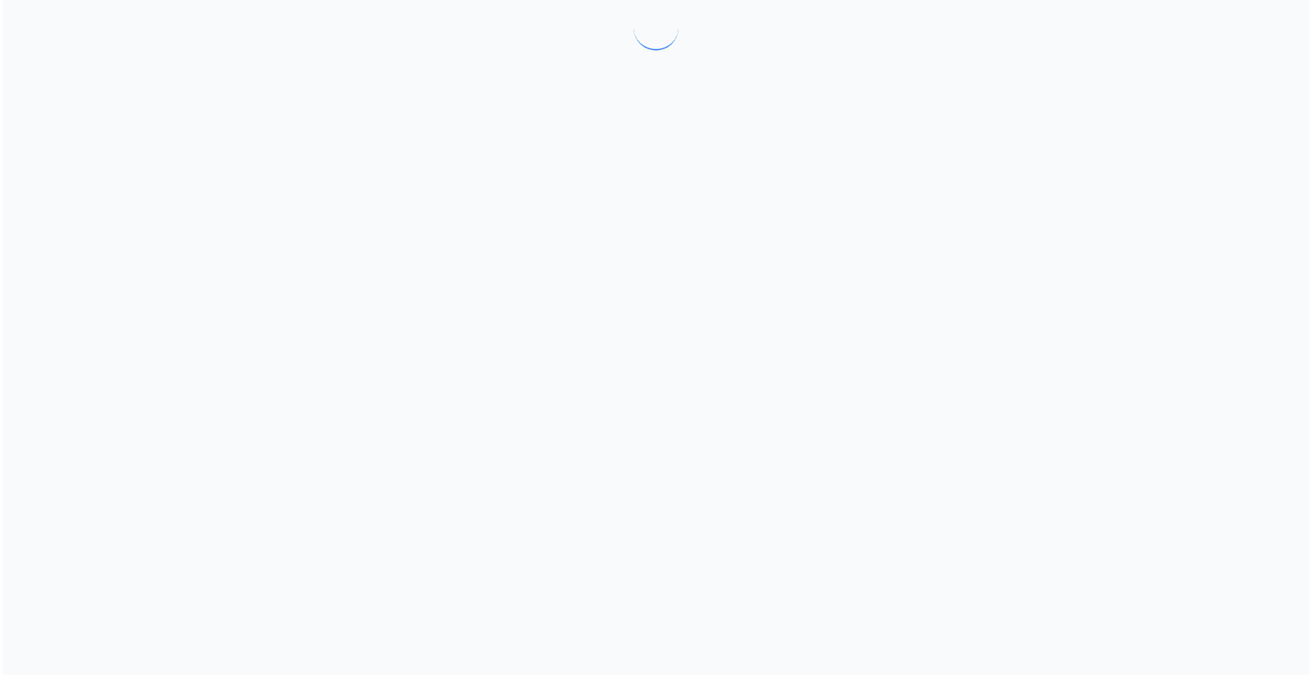
scroll to position [0, 0]
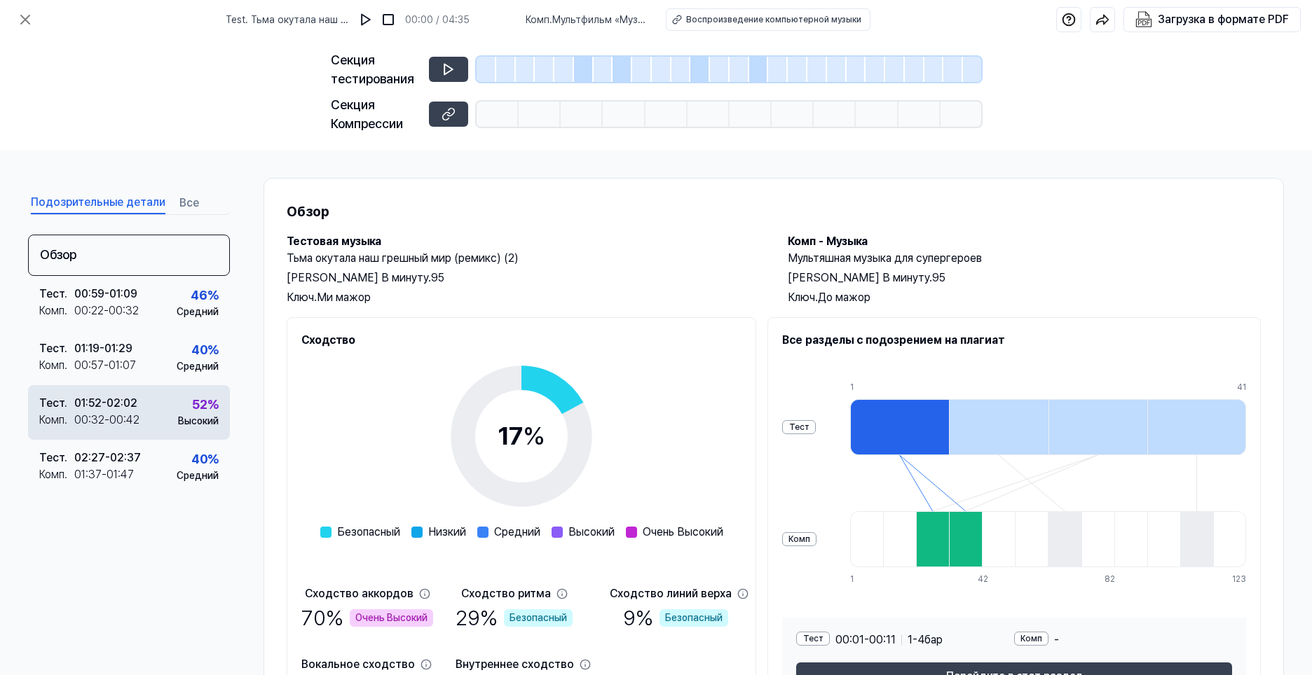
click at [165, 420] on div "Тест . 01:52 - 02:02 Комп . 00:32 - 00:42 52 % Высокий" at bounding box center [129, 412] width 202 height 55
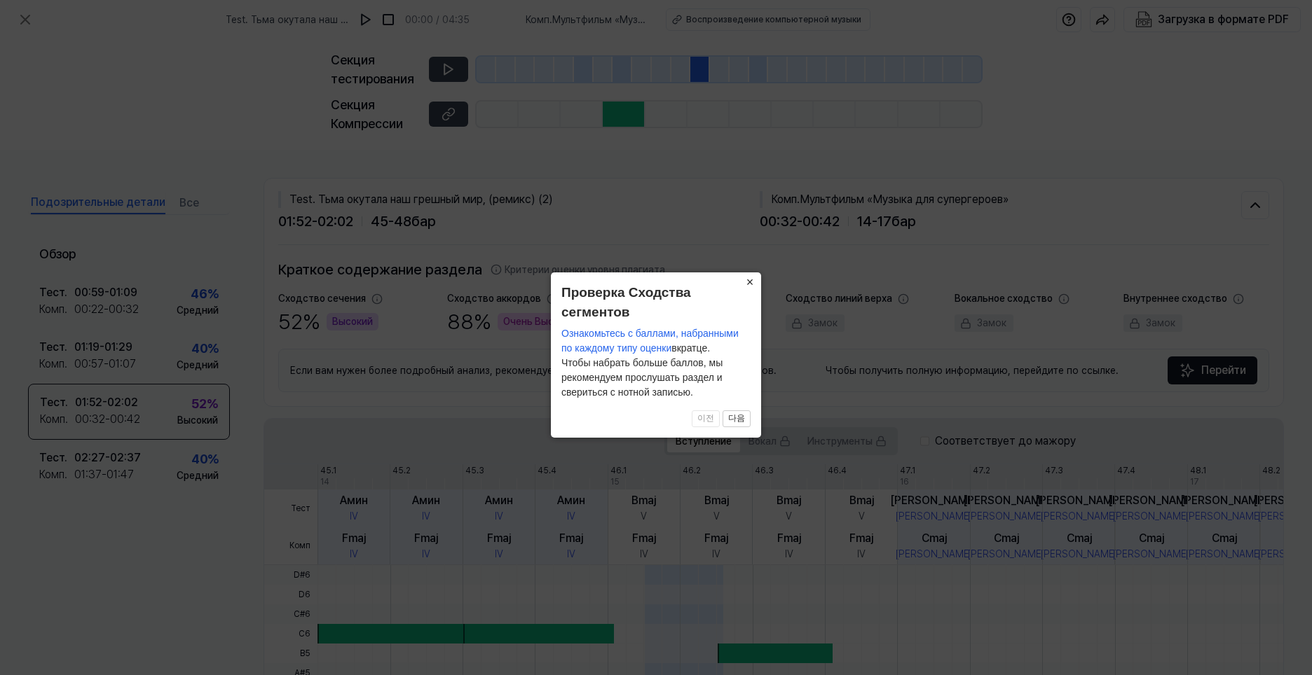
click at [752, 284] on ya-tr-span "×" at bounding box center [750, 282] width 8 height 14
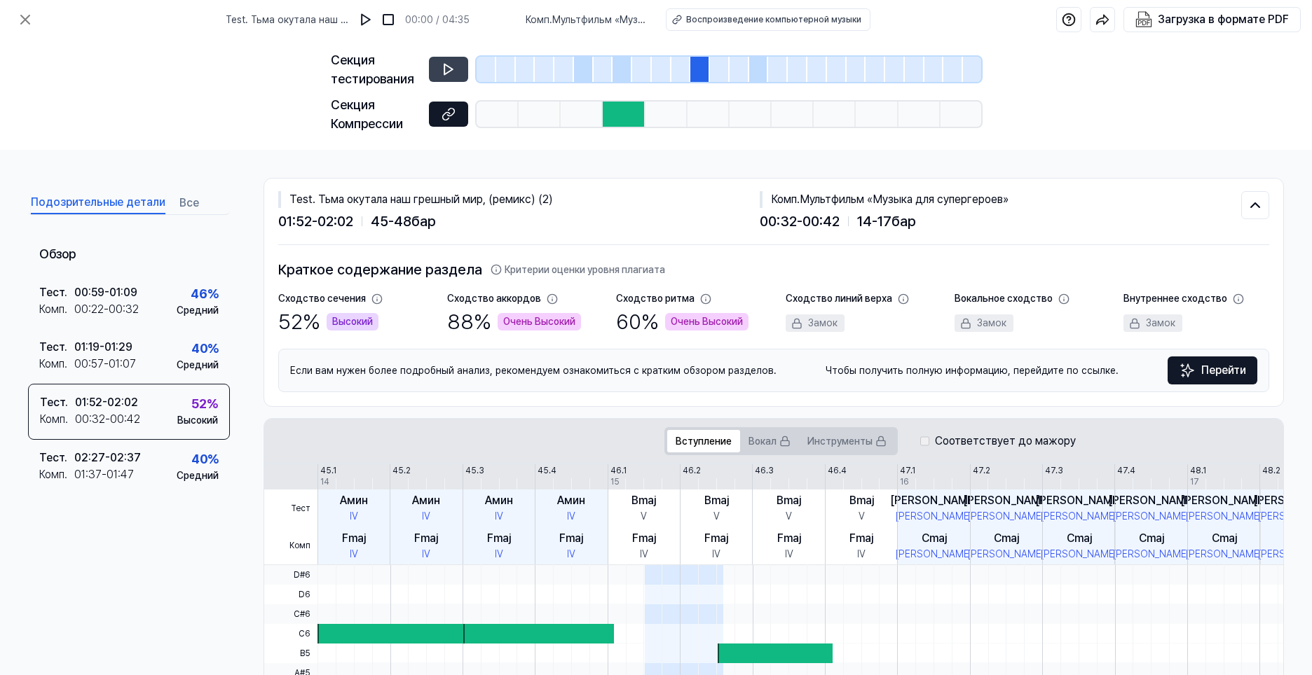
click at [448, 117] on icon at bounding box center [448, 114] width 14 height 14
